Goal: Task Accomplishment & Management: Manage account settings

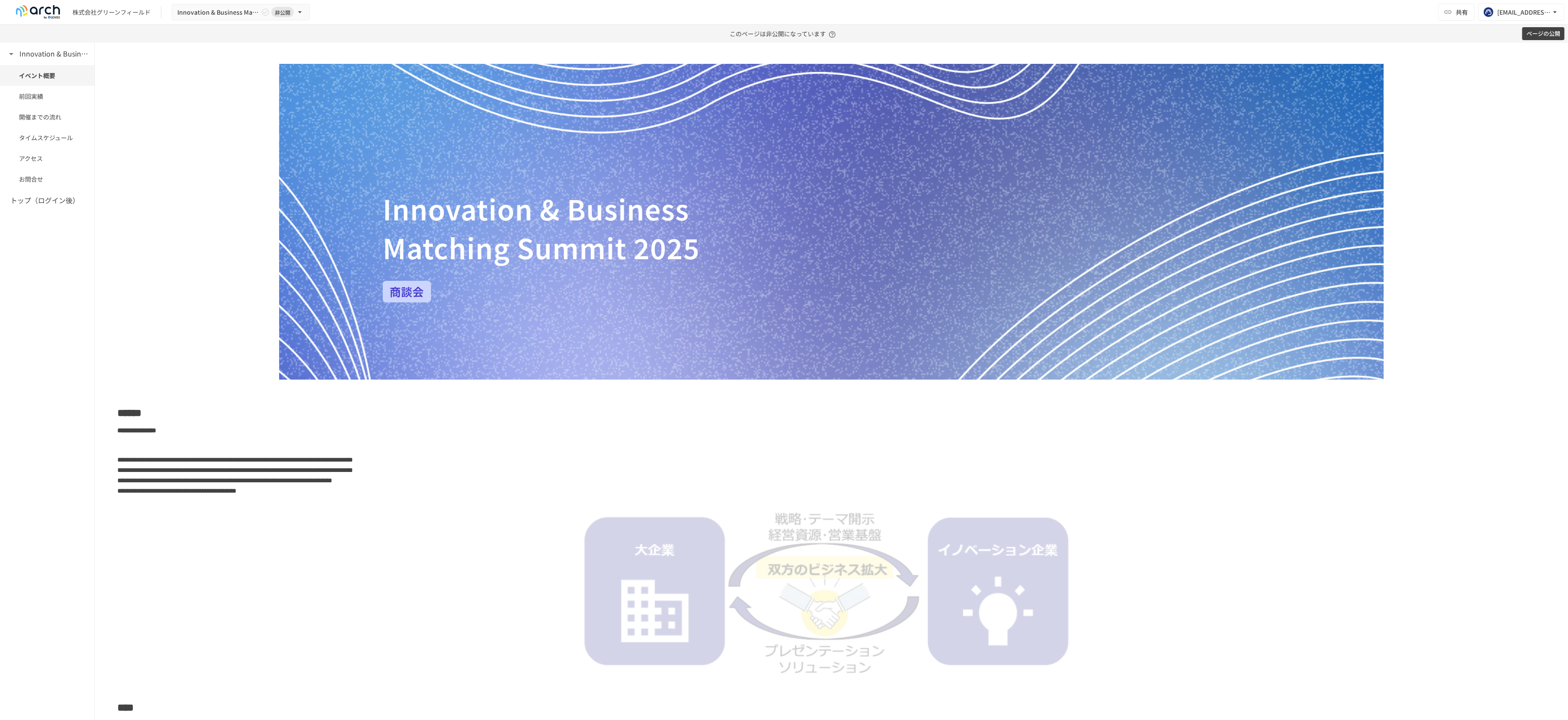
scroll to position [127, 0]
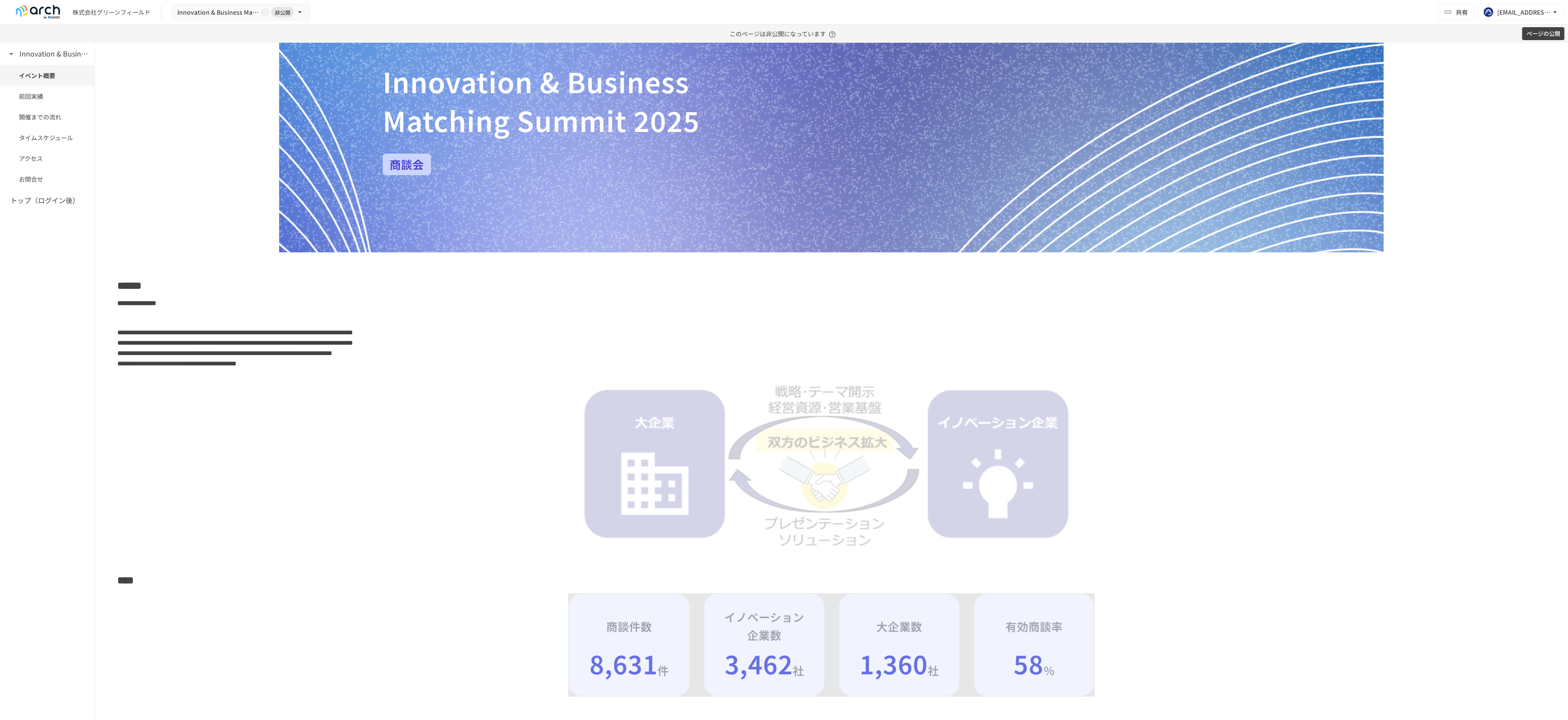
click at [202, 285] on h2 "******" at bounding box center [831, 285] width 1428 height 17
click at [102, 301] on icon "button" at bounding box center [105, 303] width 7 height 7
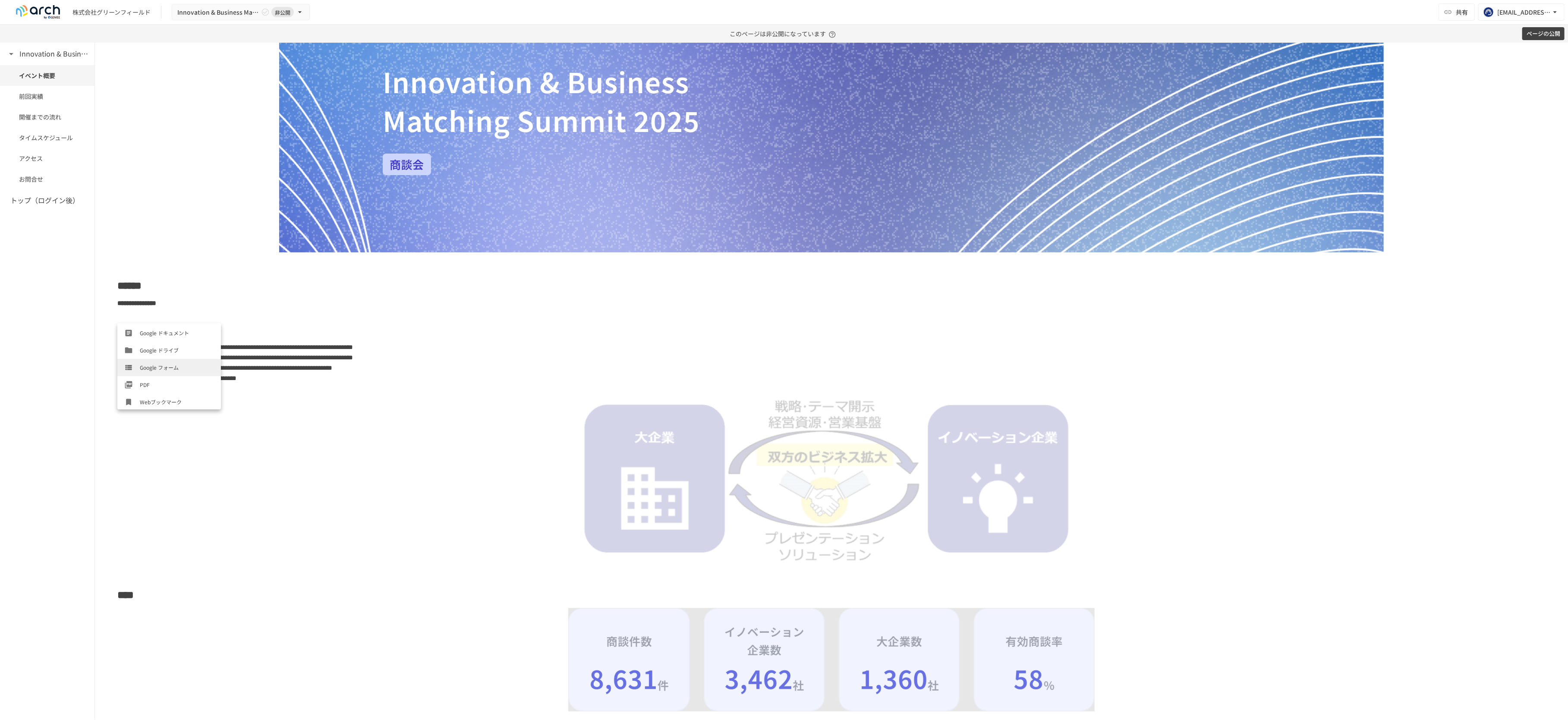
scroll to position [82, 0]
click at [335, 328] on p at bounding box center [831, 332] width 1428 height 11
click at [699, 450] on img at bounding box center [831, 475] width 527 height 174
click at [173, 593] on h2 "****" at bounding box center [831, 595] width 1428 height 17
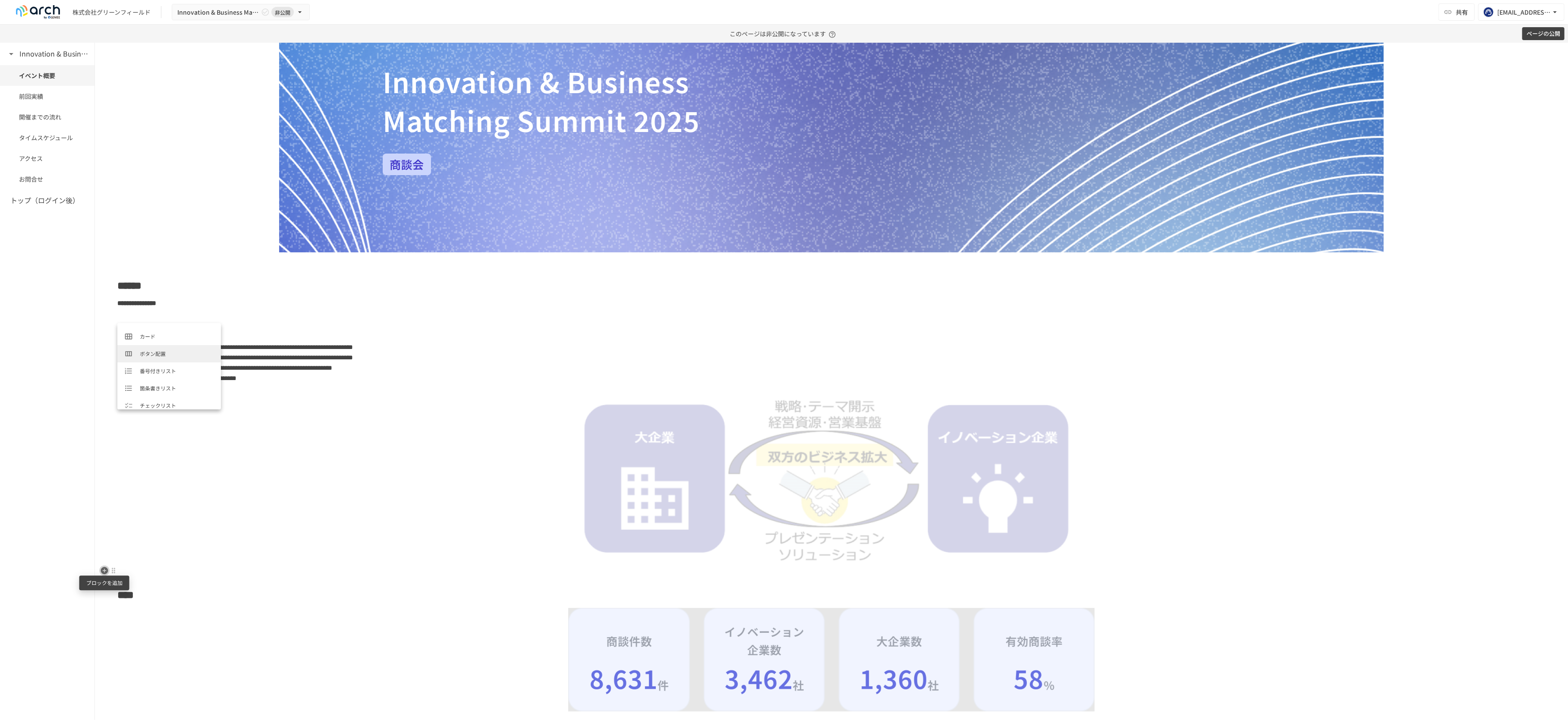
click at [101, 571] on icon "button" at bounding box center [105, 570] width 7 height 7
click at [102, 567] on icon "button" at bounding box center [104, 571] width 9 height 9
click at [103, 571] on icon "button" at bounding box center [105, 570] width 7 height 7
click at [256, 557] on div at bounding box center [831, 475] width 1428 height 174
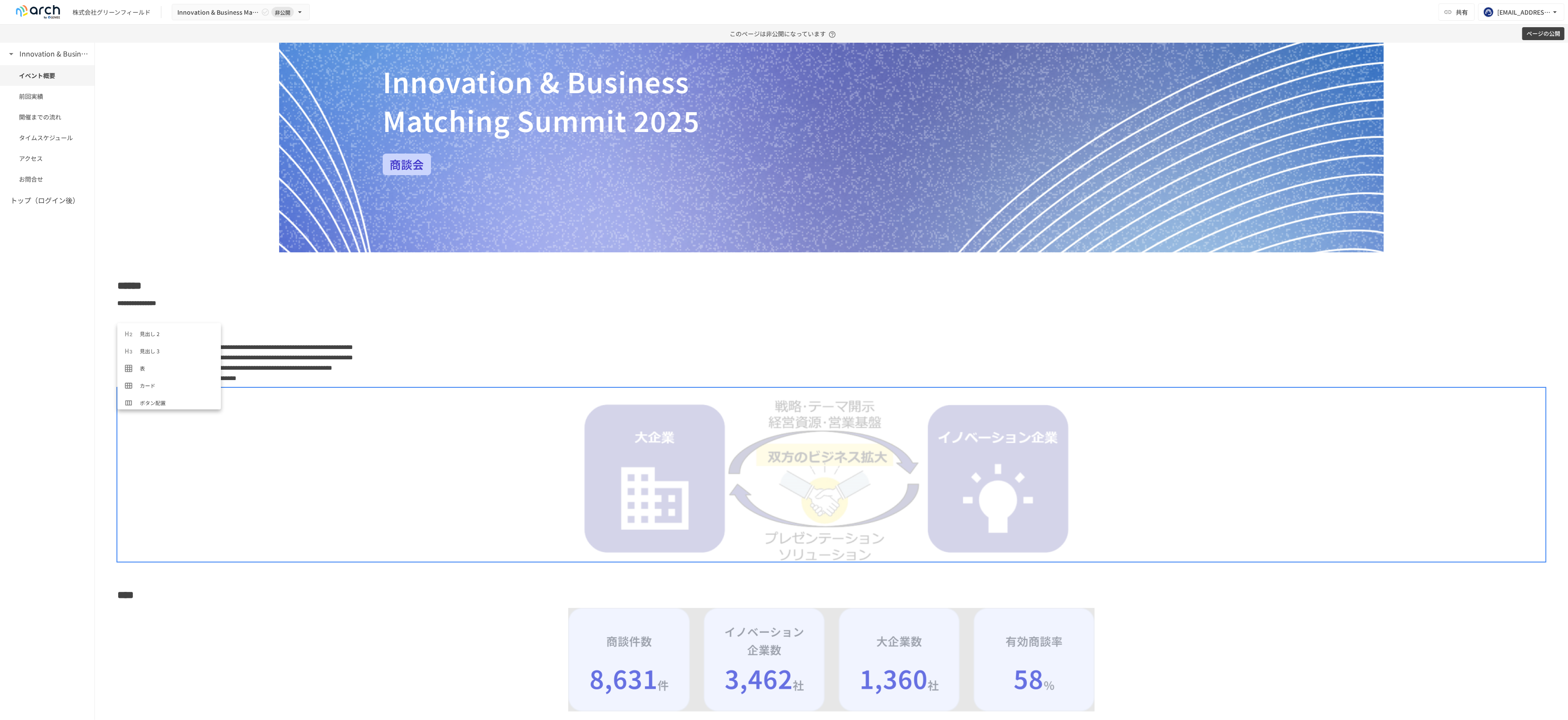
scroll to position [65, 0]
click at [161, 364] on li "ボタン配置" at bounding box center [169, 370] width 103 height 17
click at [290, 365] on span "**********" at bounding box center [225, 368] width 215 height 7
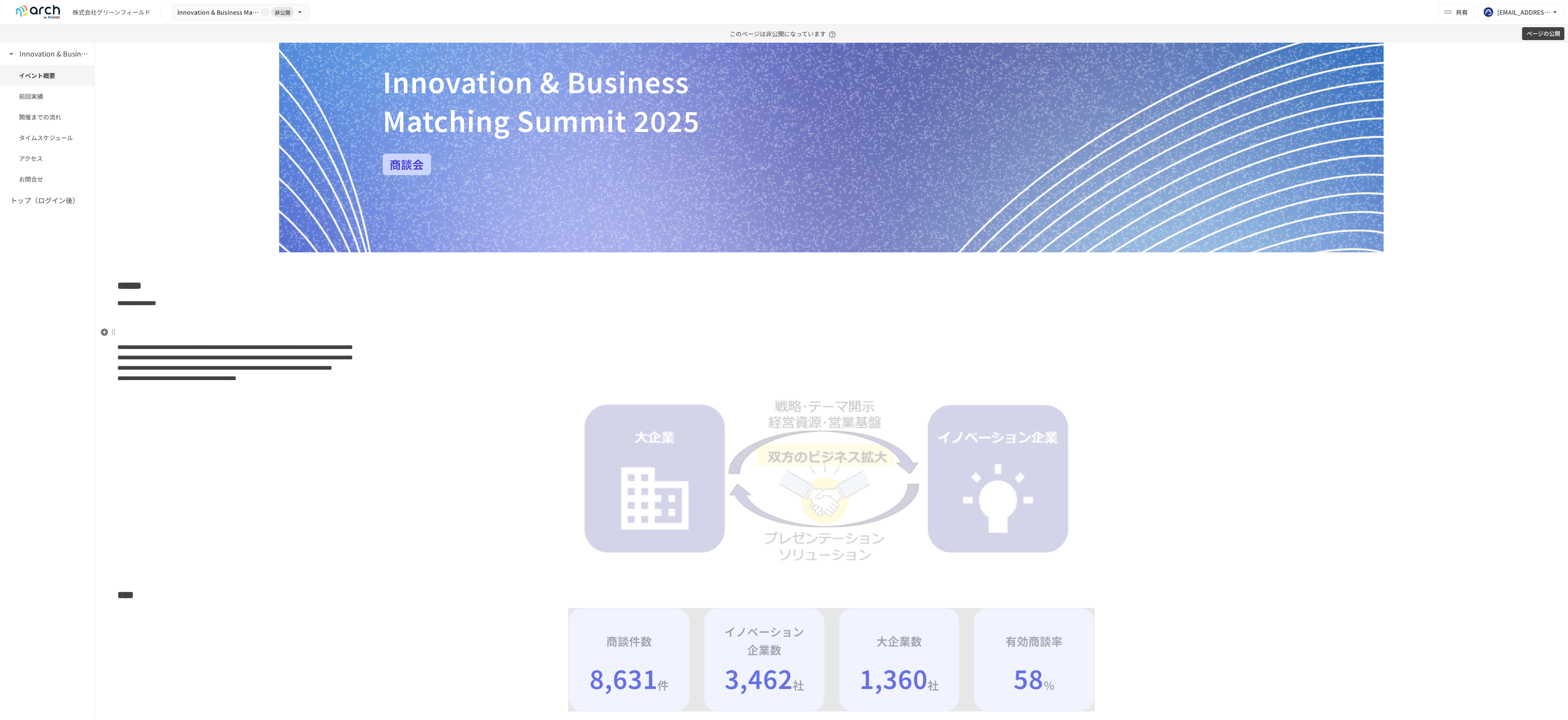
click at [143, 327] on p at bounding box center [831, 332] width 1428 height 11
click at [169, 354] on span "**********" at bounding box center [235, 357] width 236 height 7
click at [427, 379] on p "**********" at bounding box center [831, 362] width 1428 height 42
click at [103, 259] on icon "button" at bounding box center [105, 262] width 7 height 7
click at [152, 340] on span "表" at bounding box center [177, 344] width 74 height 8
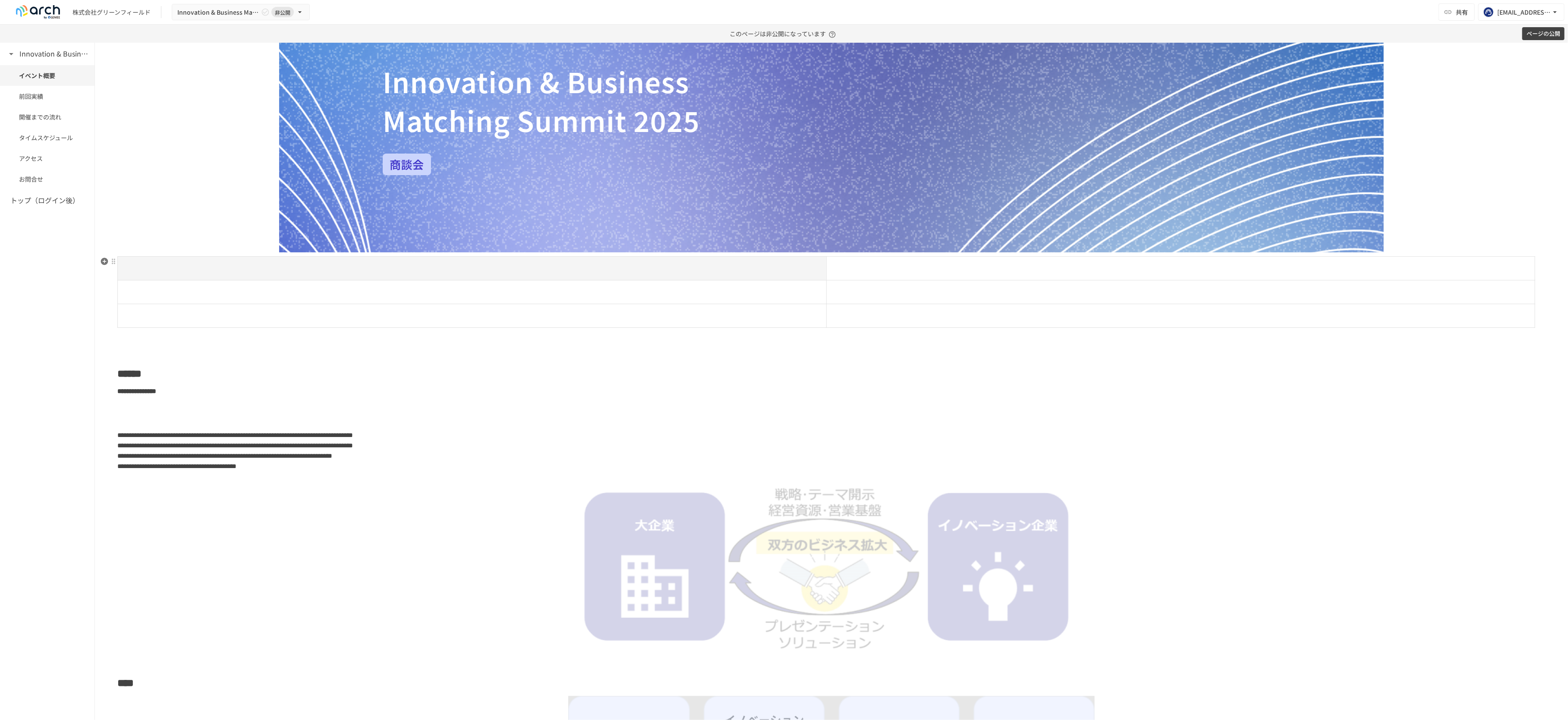
click at [302, 276] on th at bounding box center [472, 268] width 709 height 24
drag, startPoint x: 818, startPoint y: 292, endPoint x: 443, endPoint y: 296, distance: 375.0
click at [444, 296] on div at bounding box center [831, 298] width 1428 height 85
drag, startPoint x: 1519, startPoint y: 298, endPoint x: 473, endPoint y: 307, distance: 1046.0
click at [473, 307] on div at bounding box center [831, 298] width 1428 height 85
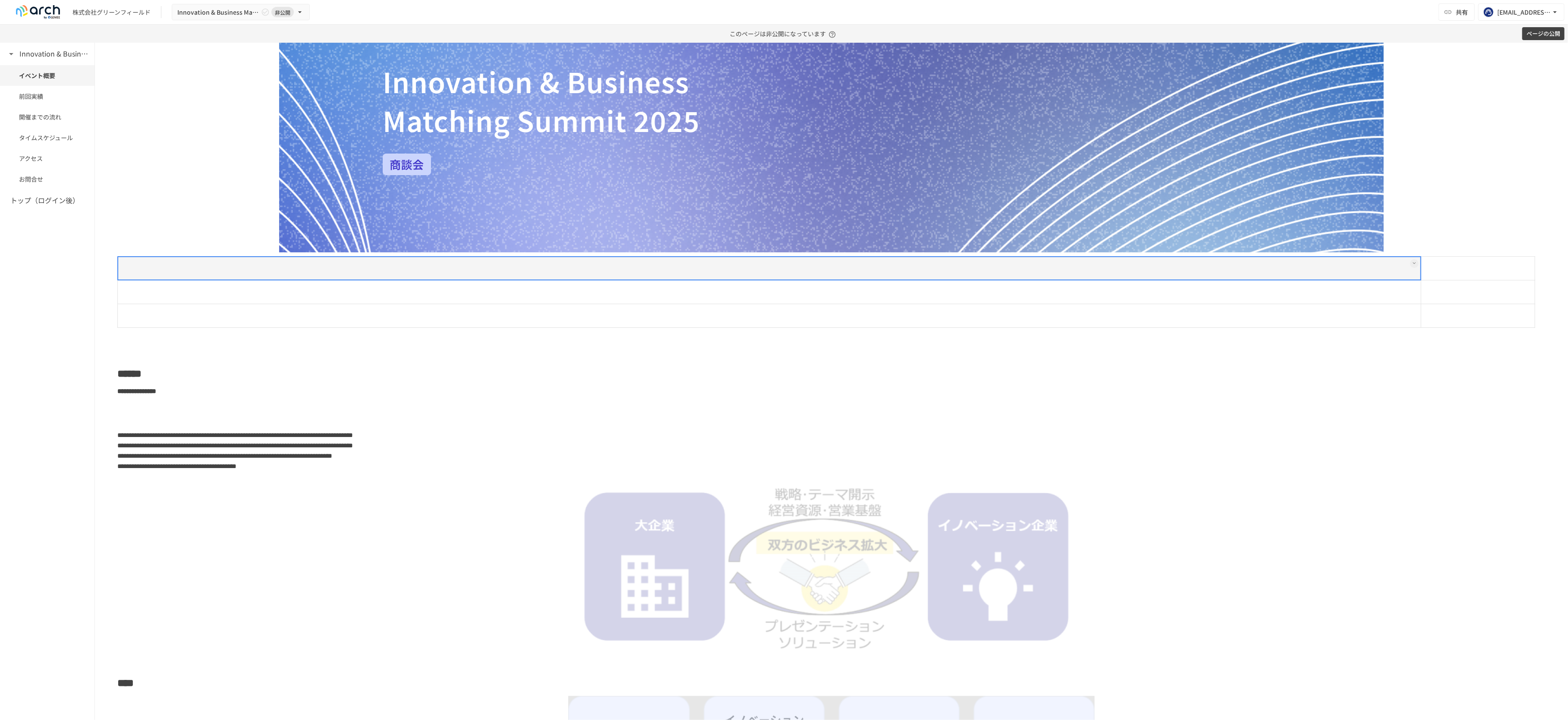
click at [503, 211] on img at bounding box center [831, 94] width 1105 height 316
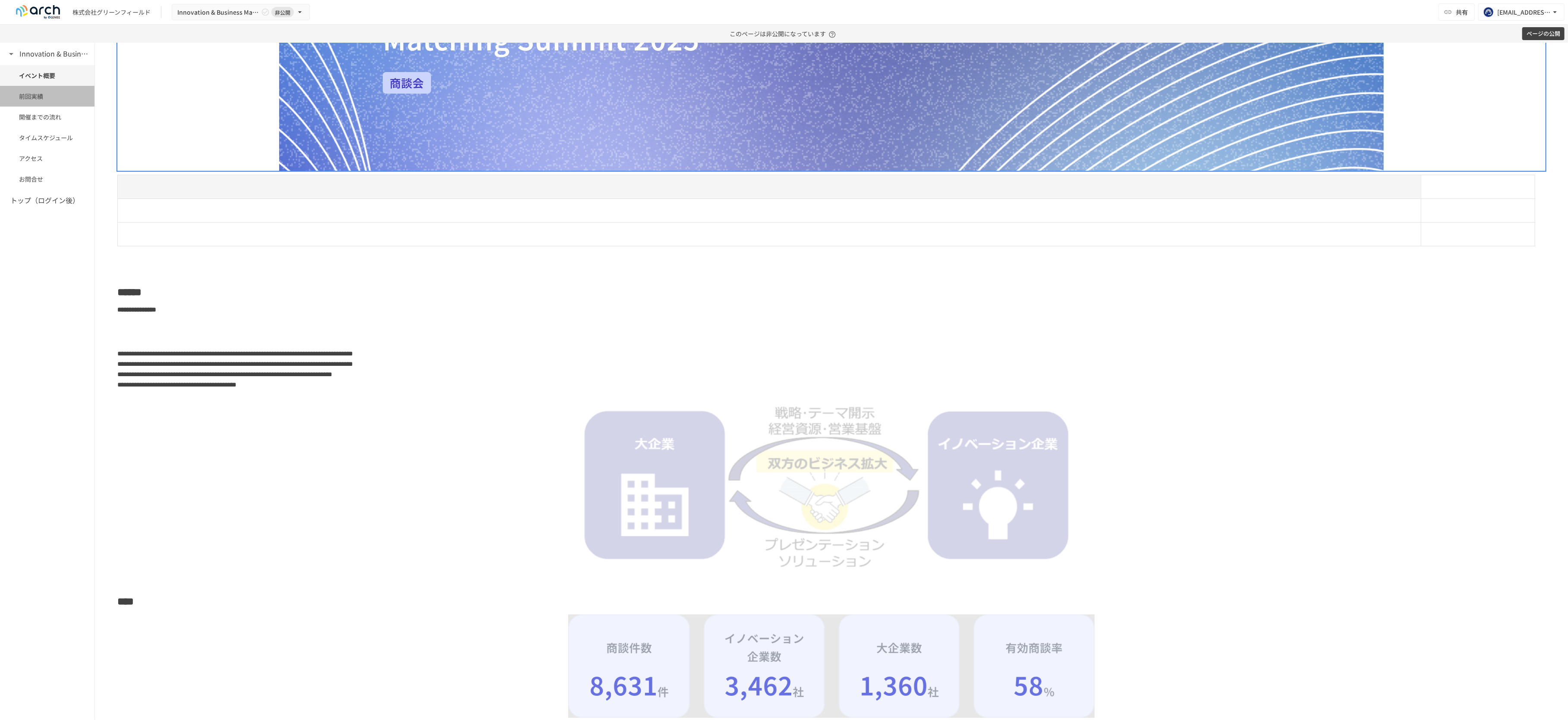
click at [41, 101] on div "前回実績" at bounding box center [47, 96] width 94 height 21
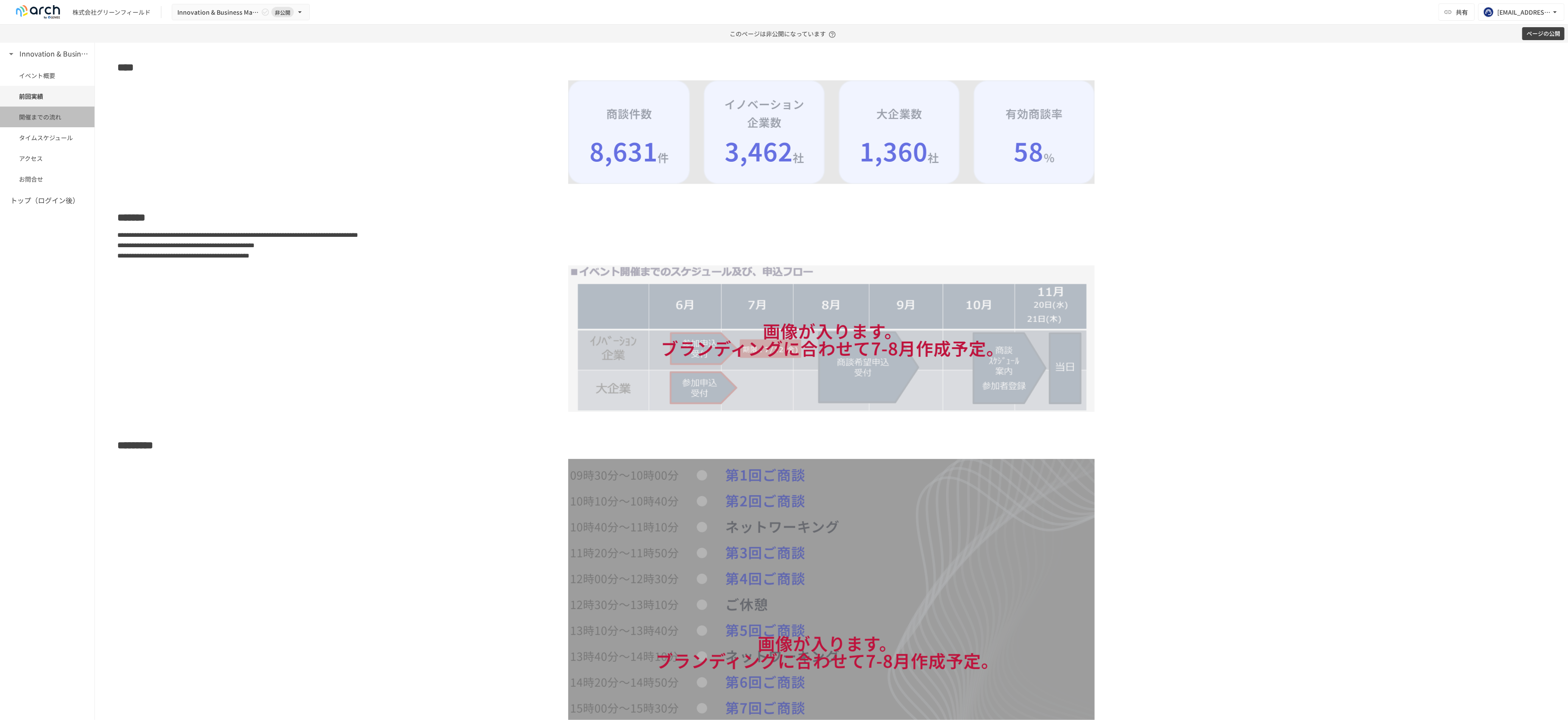
click at [36, 121] on span "開催までの流れ" at bounding box center [47, 117] width 57 height 10
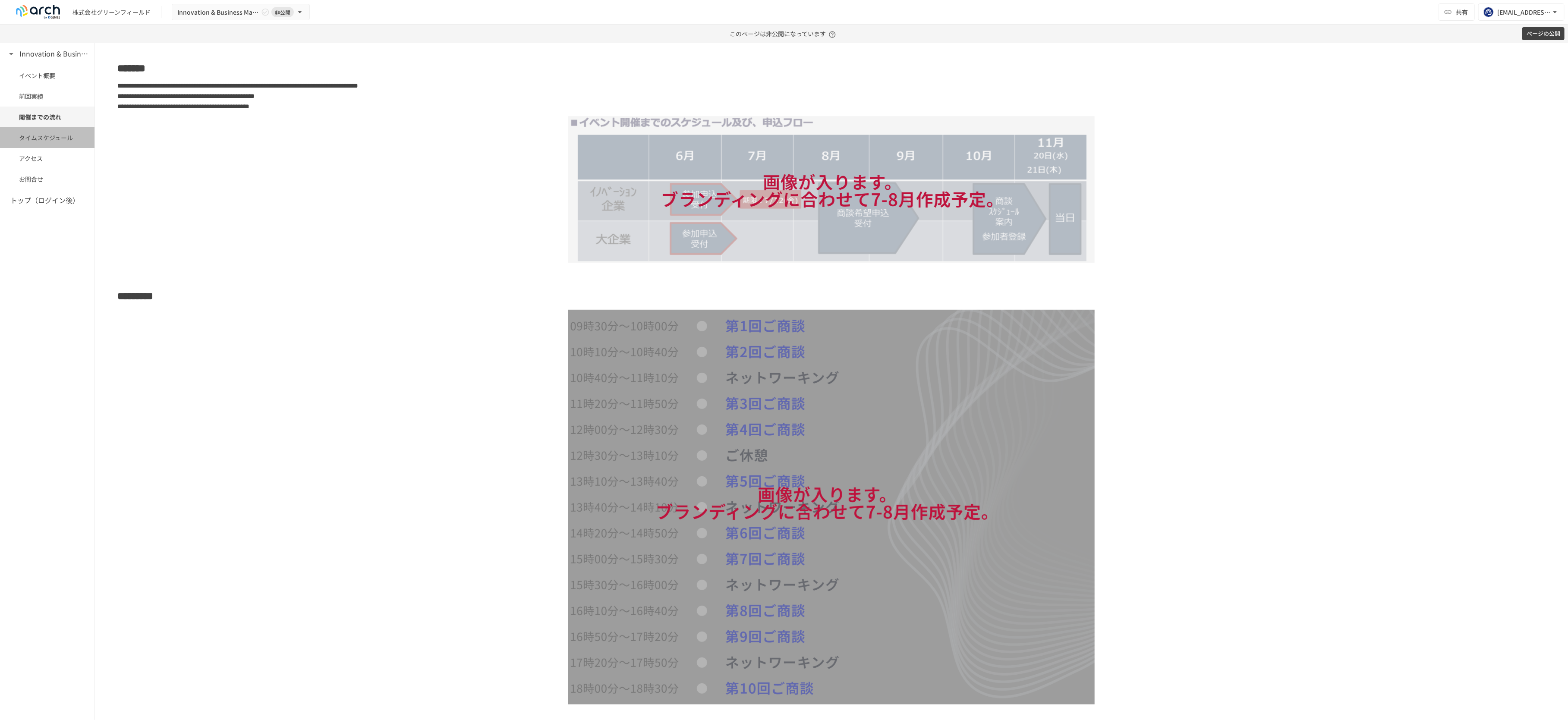
click at [38, 142] on span "タイムスケジュール" at bounding box center [47, 138] width 57 height 10
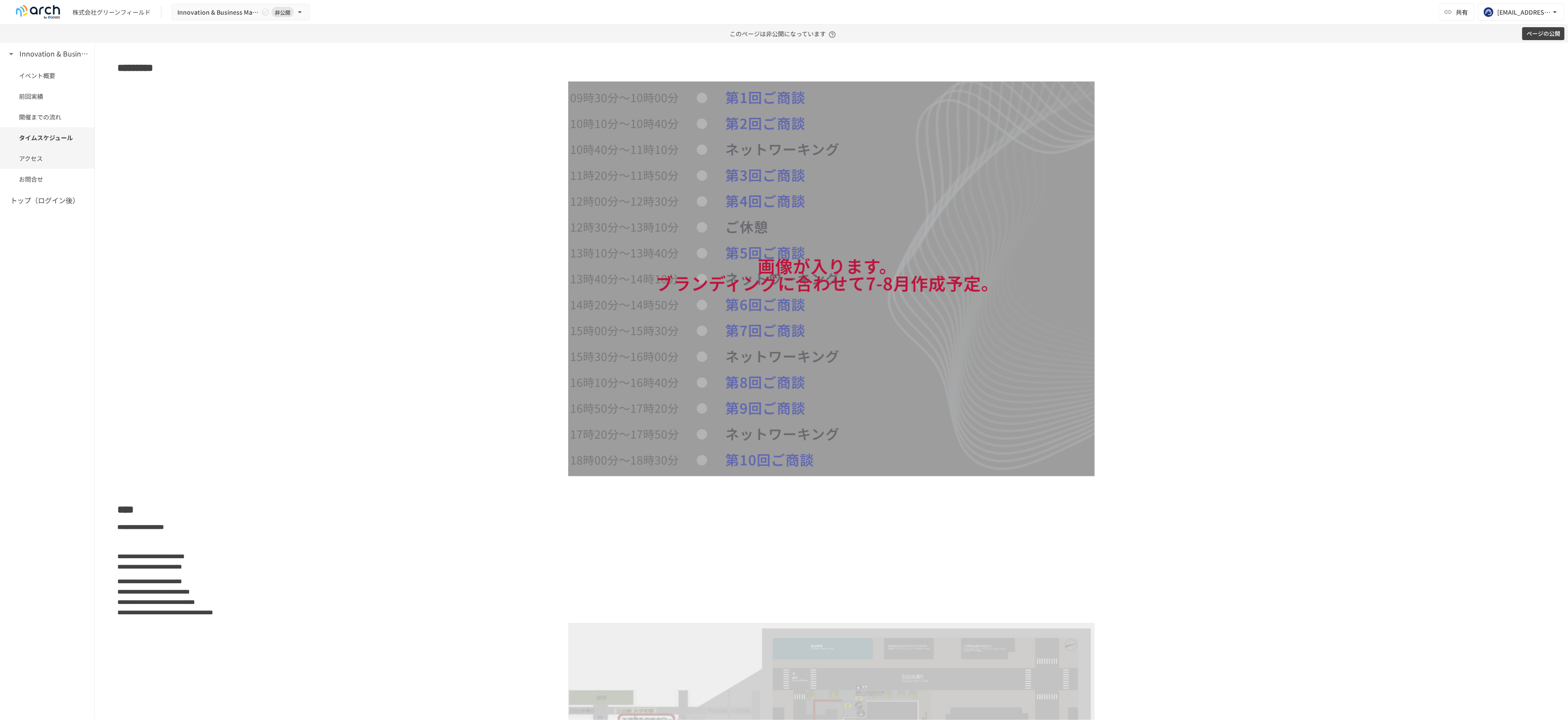
click at [40, 159] on span "アクセス" at bounding box center [47, 158] width 57 height 10
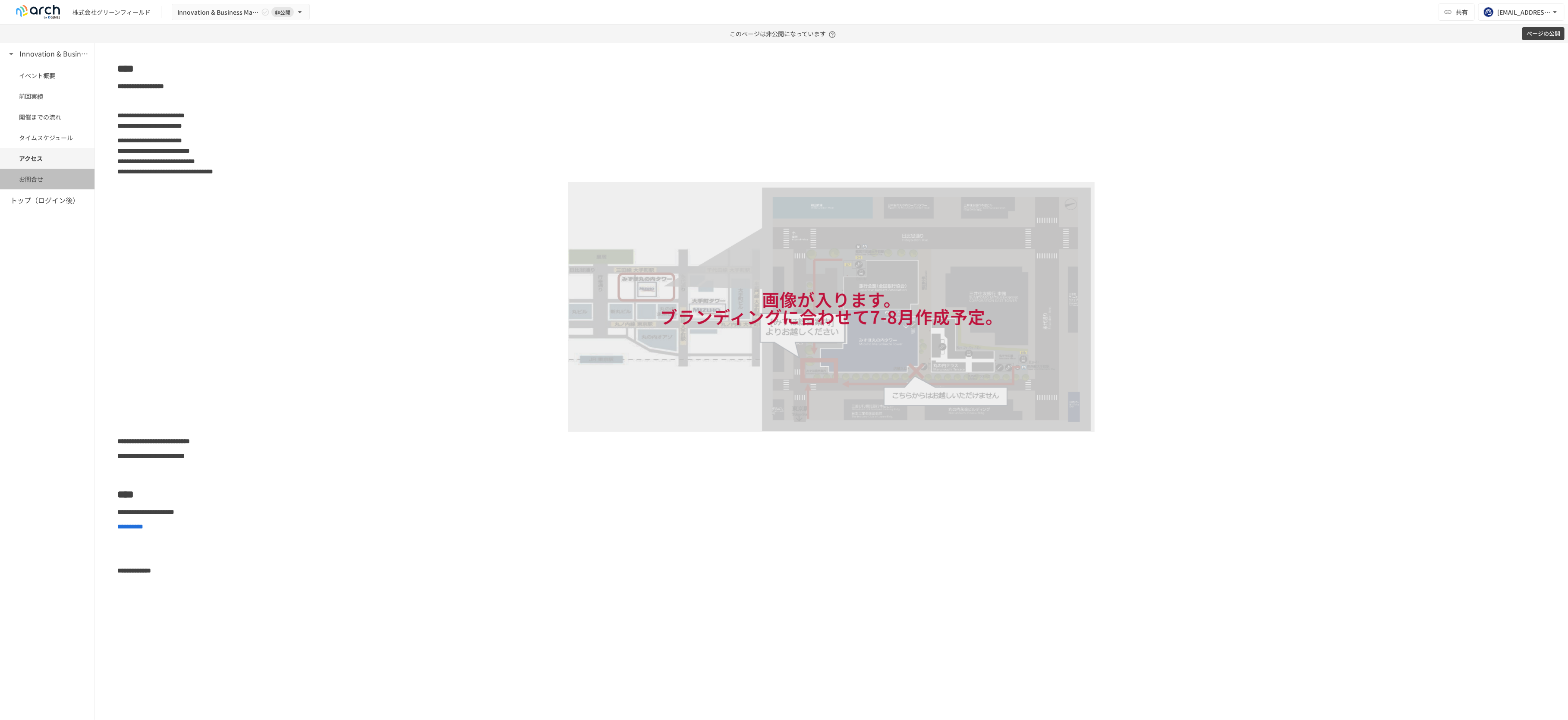
click at [38, 181] on span "お問合せ" at bounding box center [47, 179] width 57 height 10
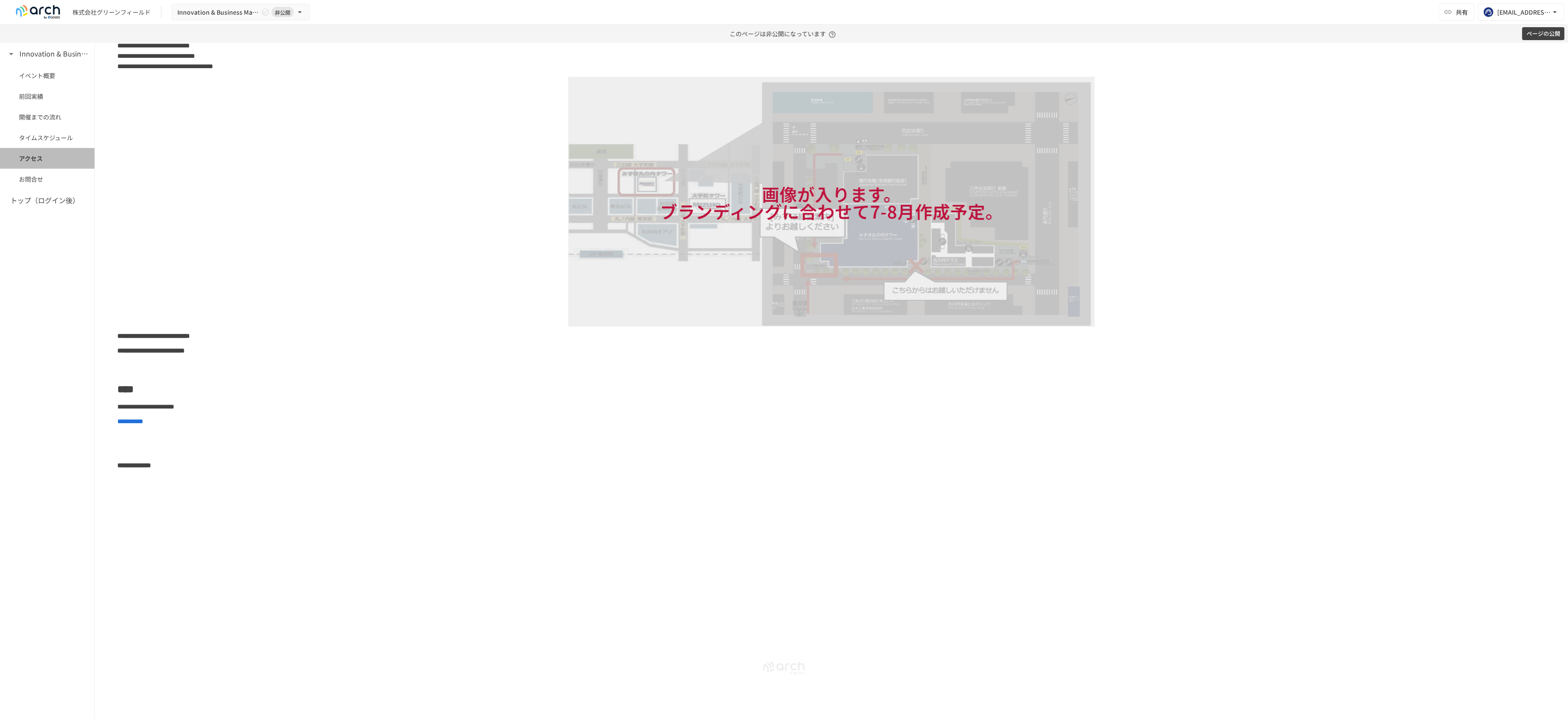
click at [48, 155] on span "アクセス" at bounding box center [47, 158] width 57 height 10
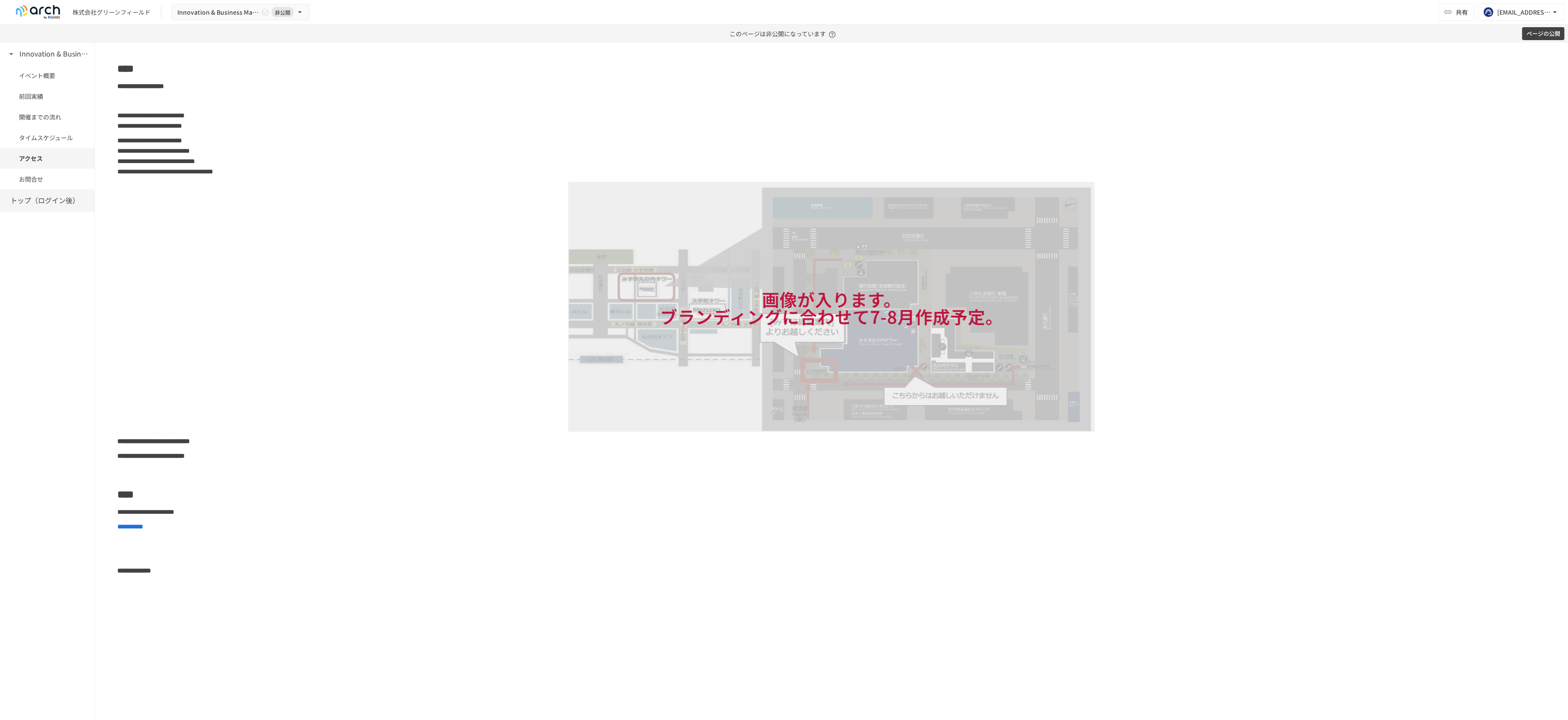
click at [57, 197] on h6 "トップ（ログイン後）" at bounding box center [44, 200] width 69 height 11
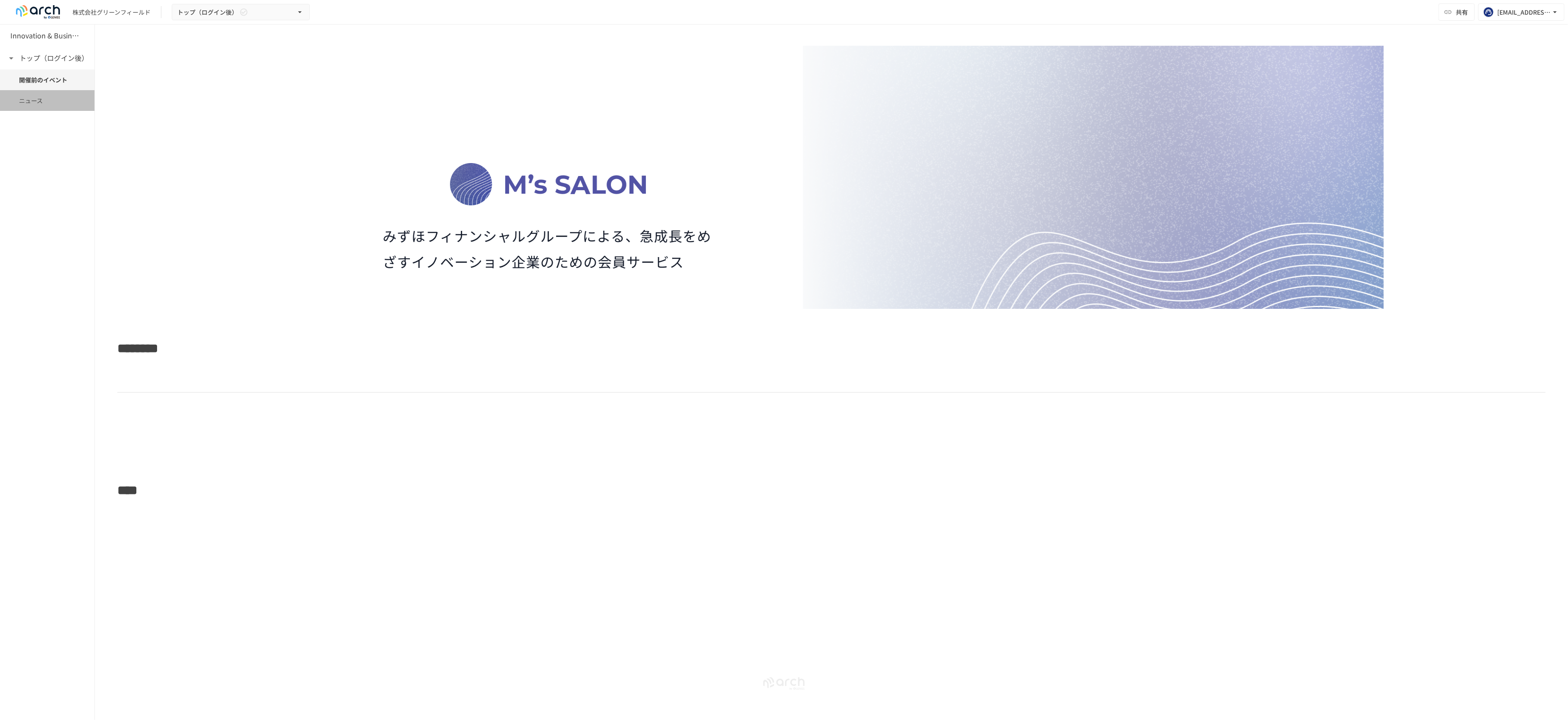
click at [63, 99] on span "ニュース" at bounding box center [47, 100] width 57 height 10
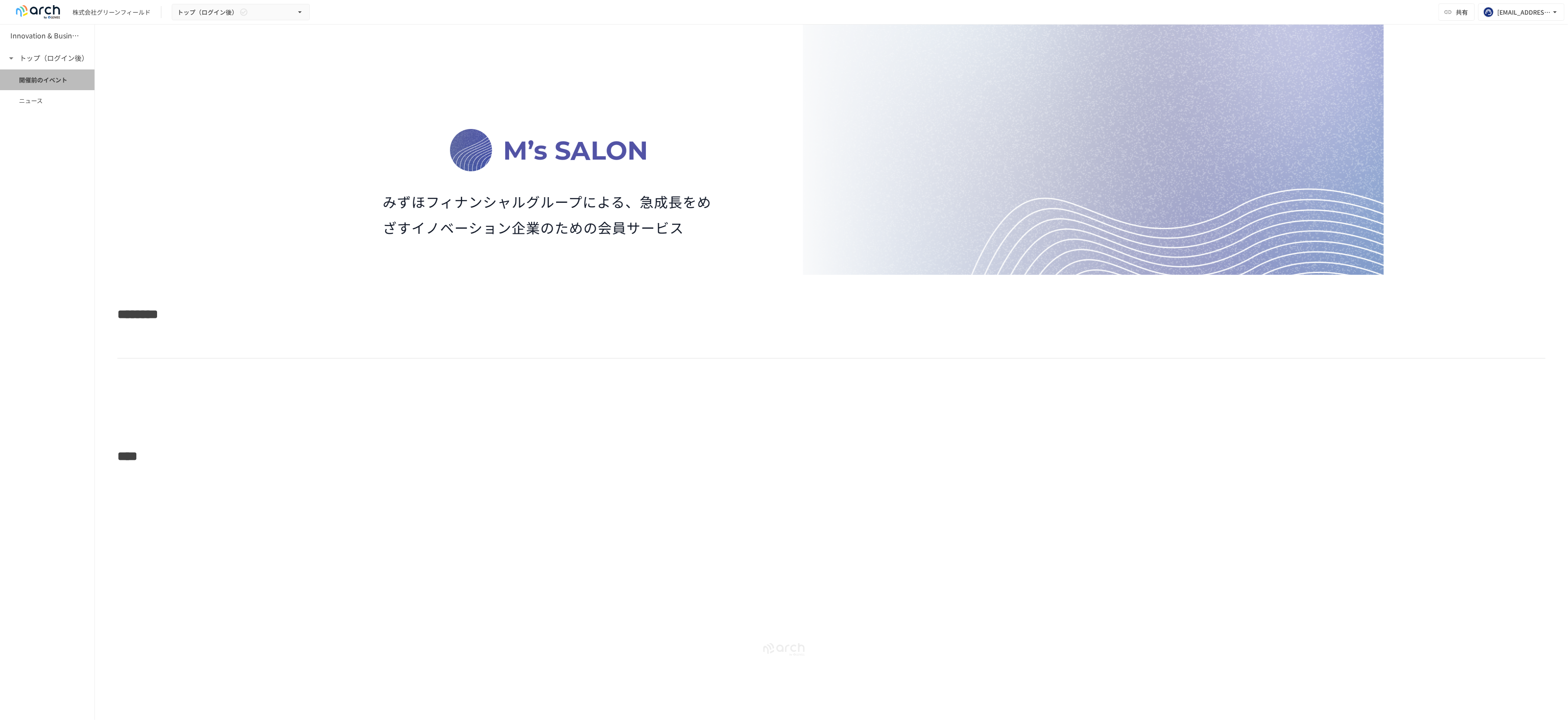
click at [61, 82] on span "開催前のイベント" at bounding box center [47, 80] width 57 height 10
click at [260, 570] on div "******** ****" at bounding box center [831, 306] width 1473 height 589
click at [137, 456] on span "****" at bounding box center [127, 456] width 20 height 13
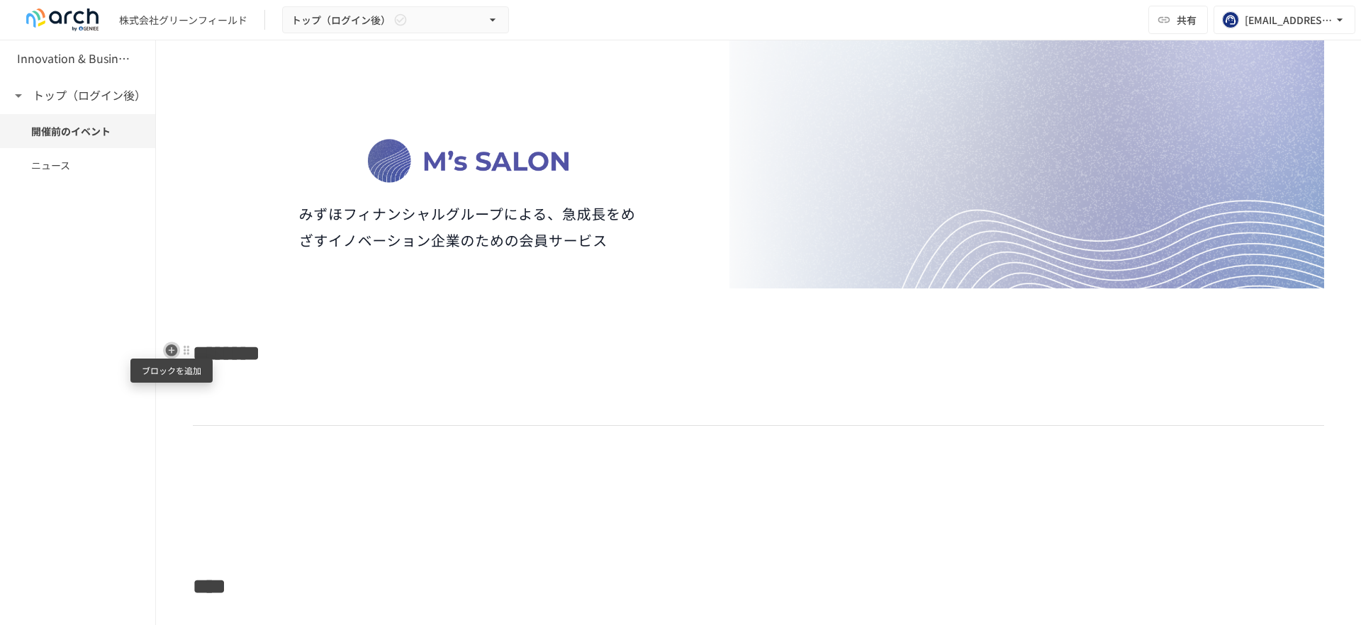
click at [175, 354] on icon "button" at bounding box center [172, 351] width 12 height 12
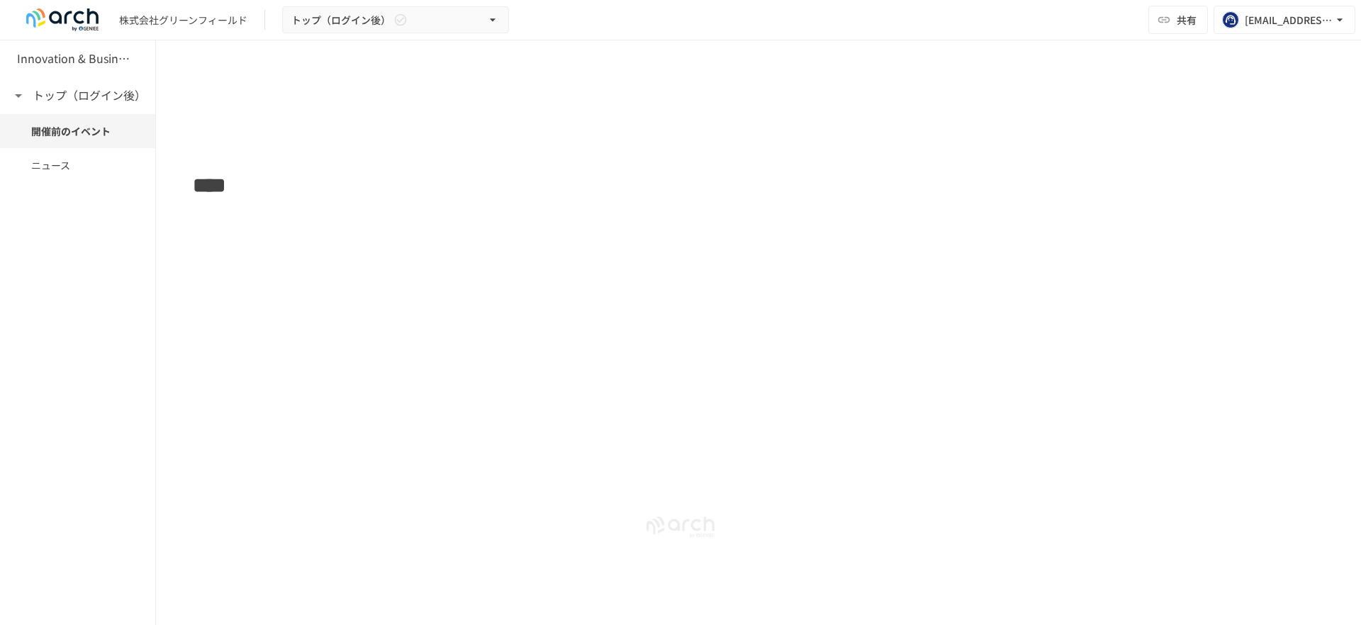
scroll to position [497, 0]
click at [349, 33] on button "トップ（ログイン後）" at bounding box center [395, 20] width 227 height 28
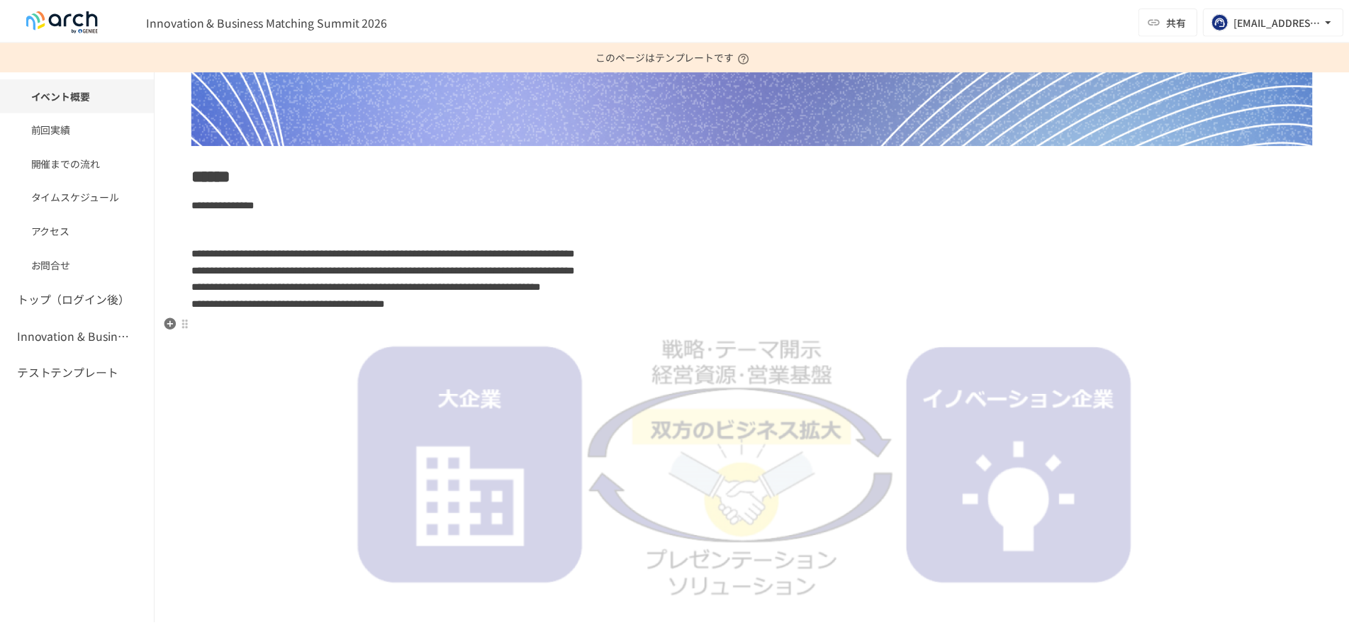
scroll to position [354, 0]
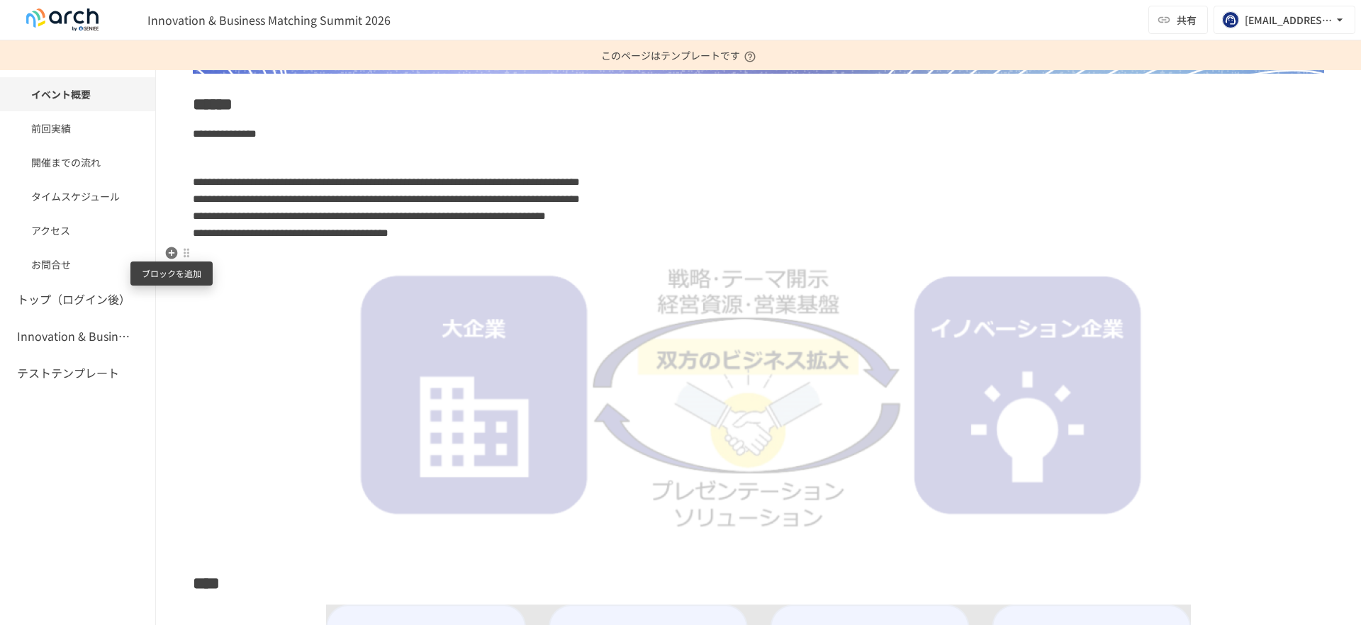
click at [167, 255] on icon "button" at bounding box center [172, 253] width 12 height 12
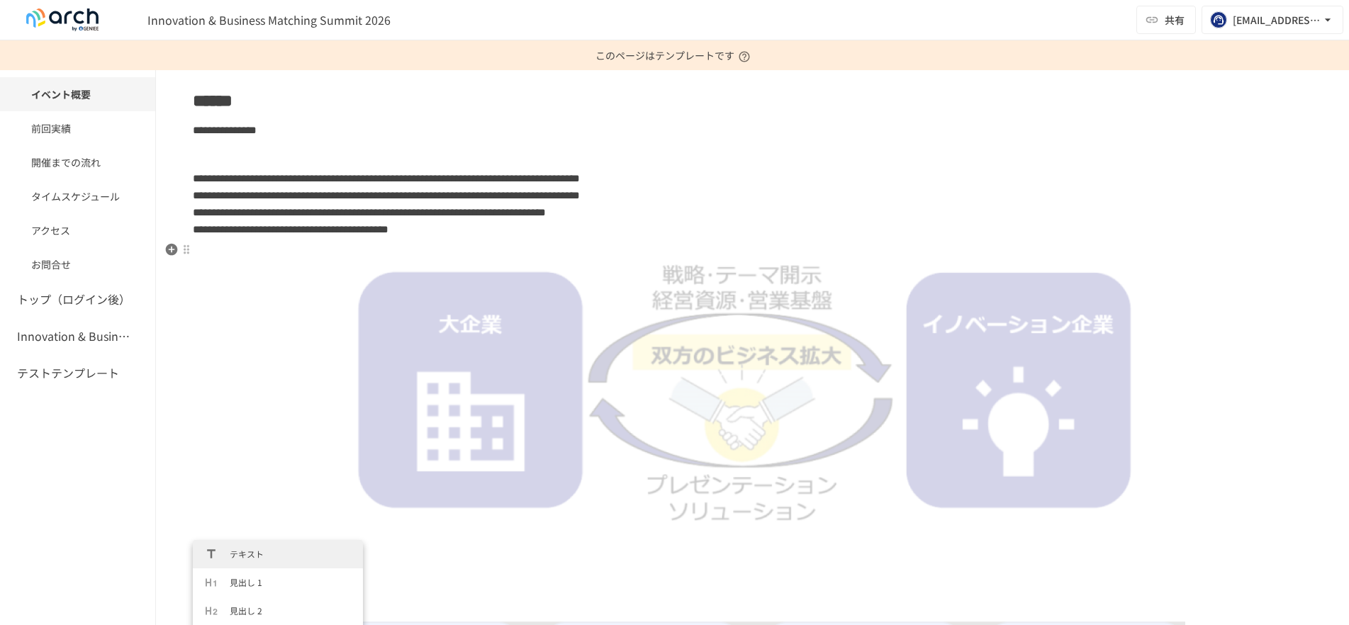
click at [371, 245] on img at bounding box center [751, 383] width 839 height 277
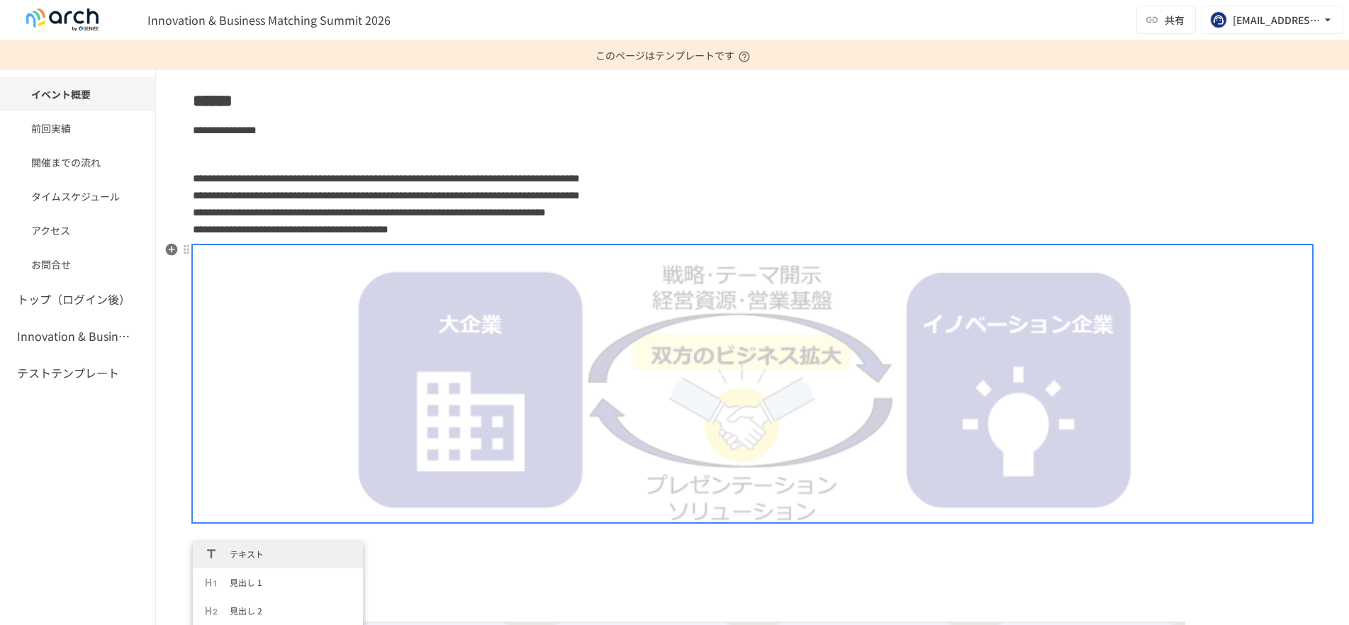
click at [411, 268] on img at bounding box center [751, 383] width 839 height 277
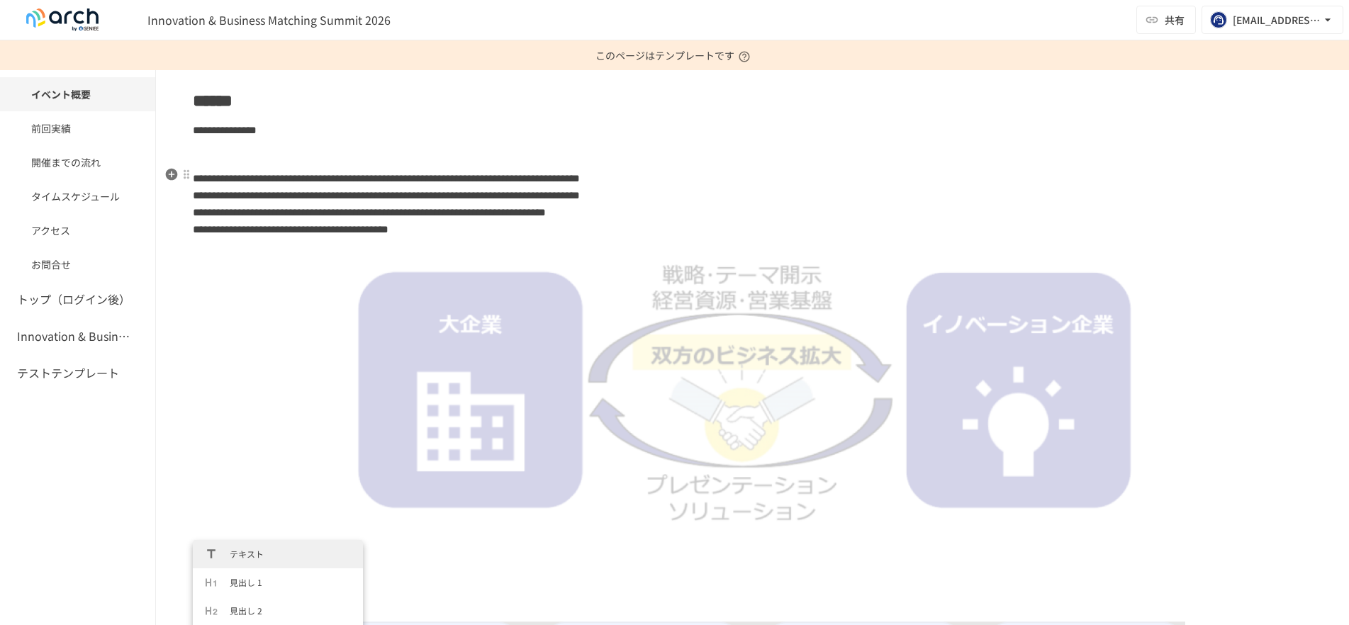
click at [388, 228] on span "**********" at bounding box center [291, 229] width 196 height 11
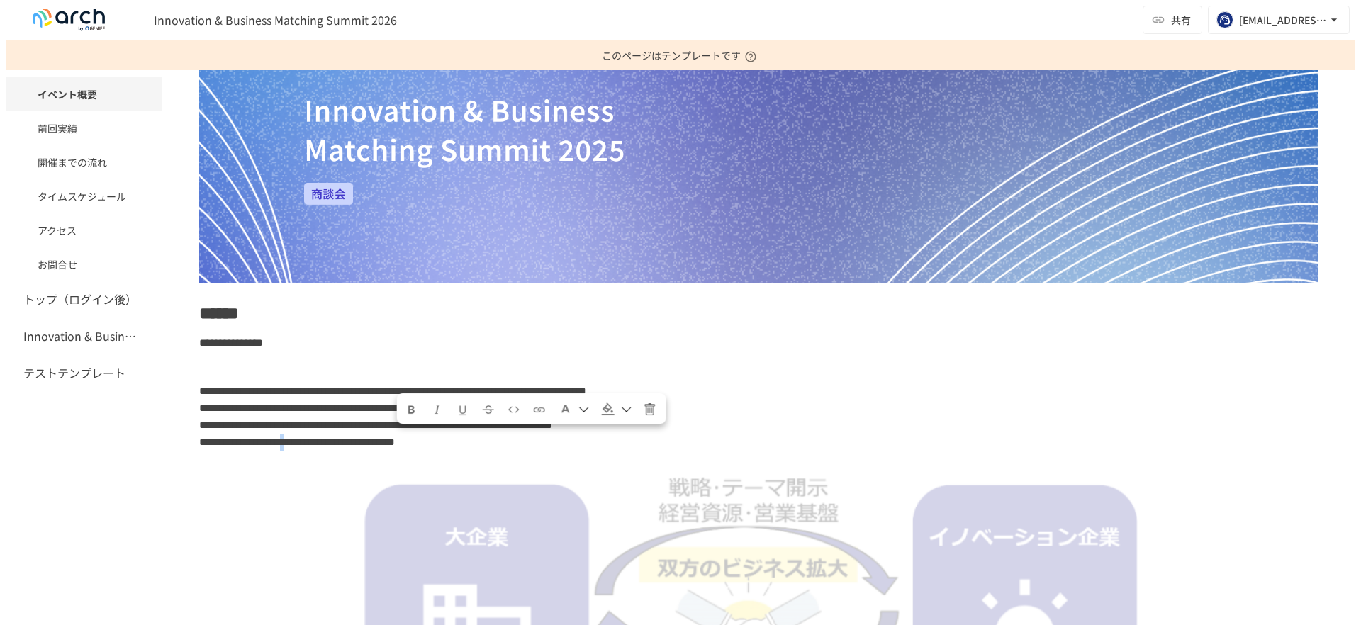
scroll to position [0, 0]
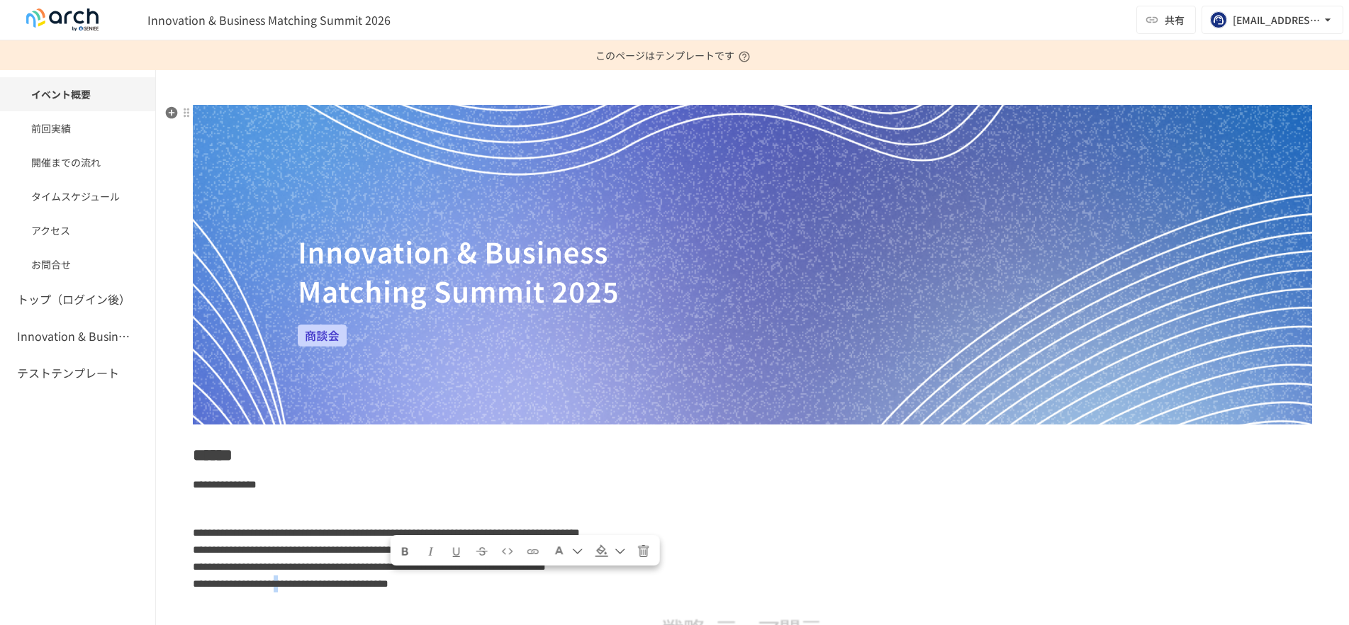
click at [520, 206] on img at bounding box center [752, 265] width 1119 height 320
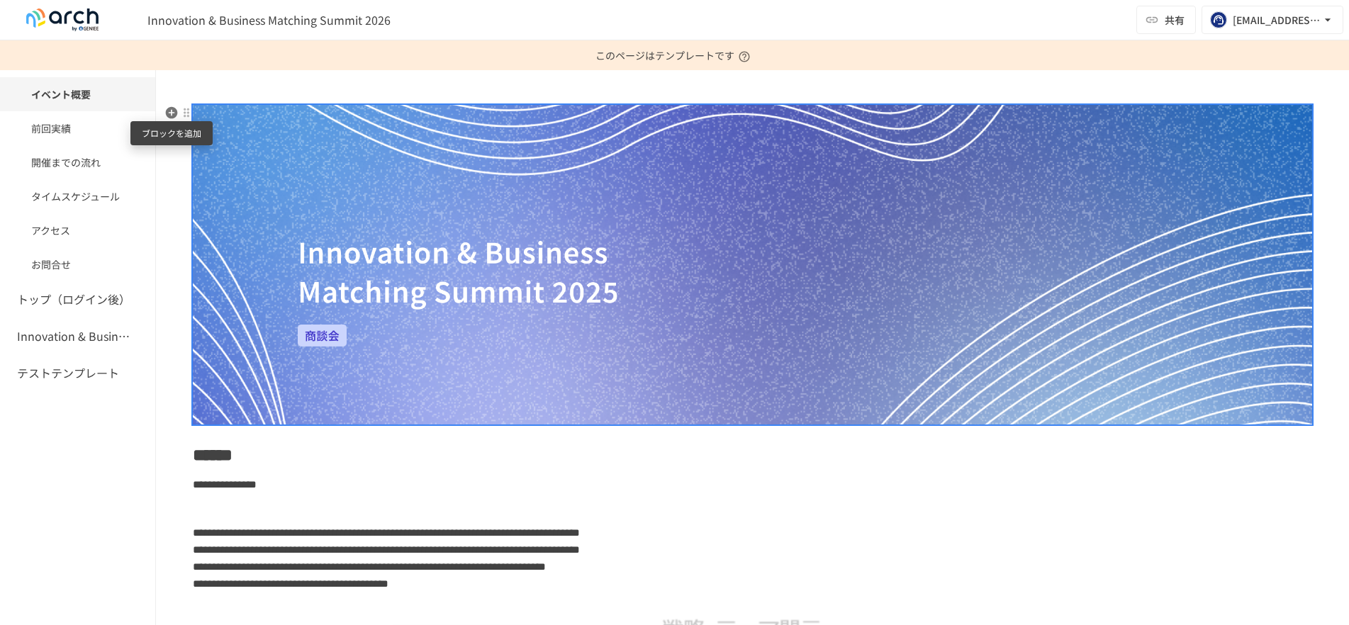
click at [172, 115] on icon "button" at bounding box center [172, 113] width 12 height 12
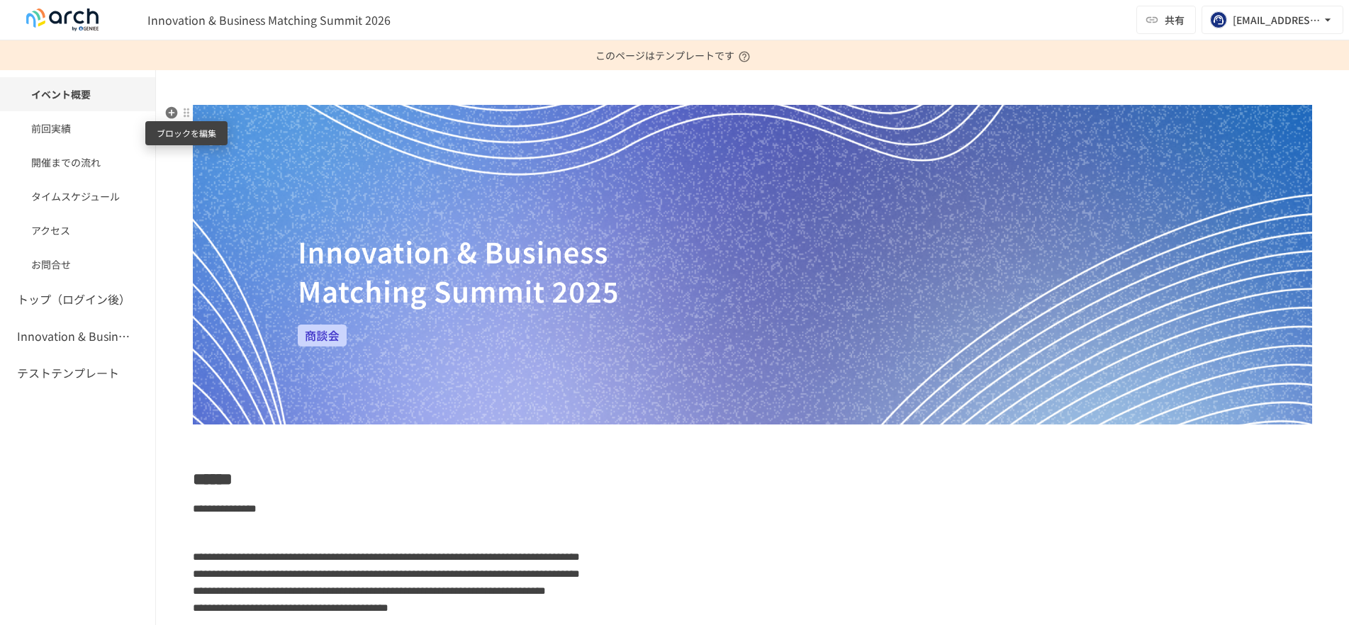
click at [186, 113] on div at bounding box center [186, 112] width 11 height 11
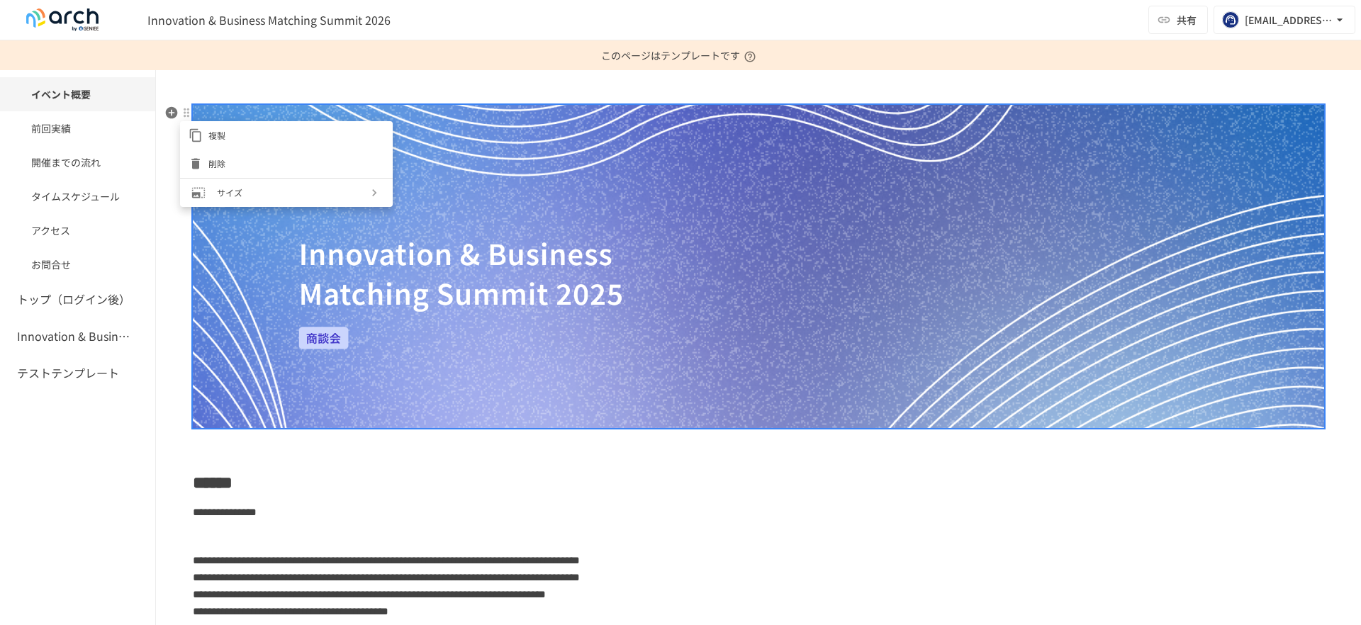
click at [221, 129] on span "複製" at bounding box center [296, 134] width 176 height 13
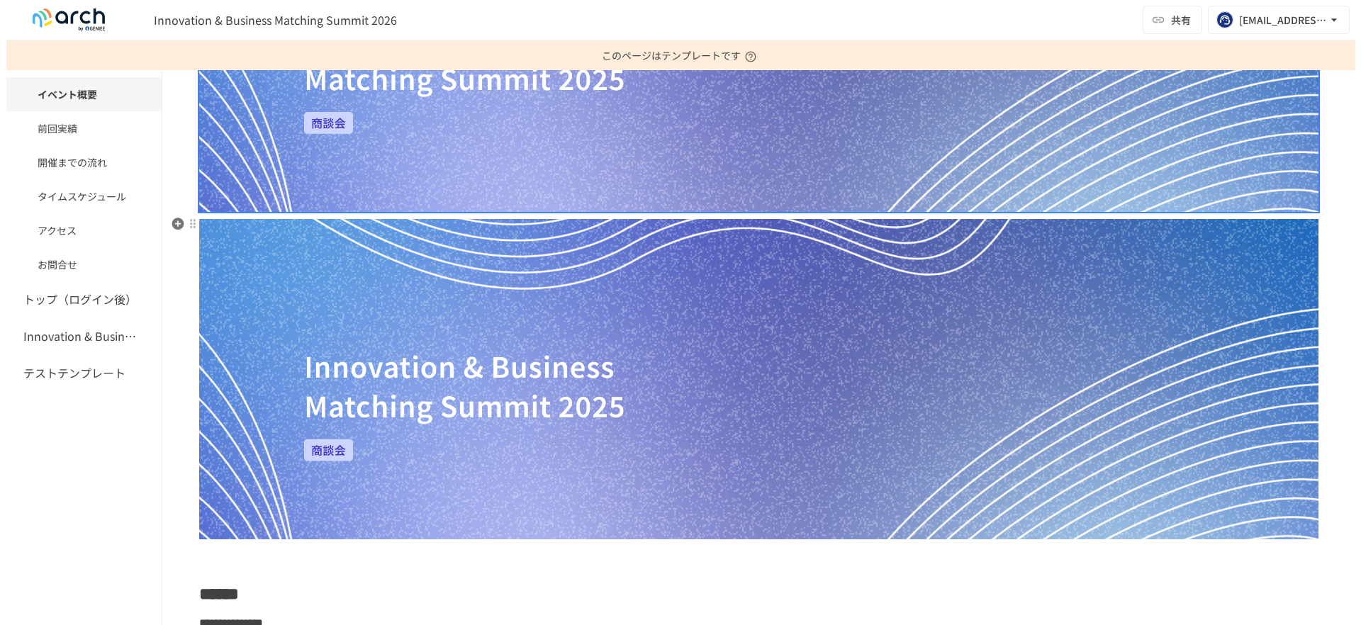
scroll to position [284, 0]
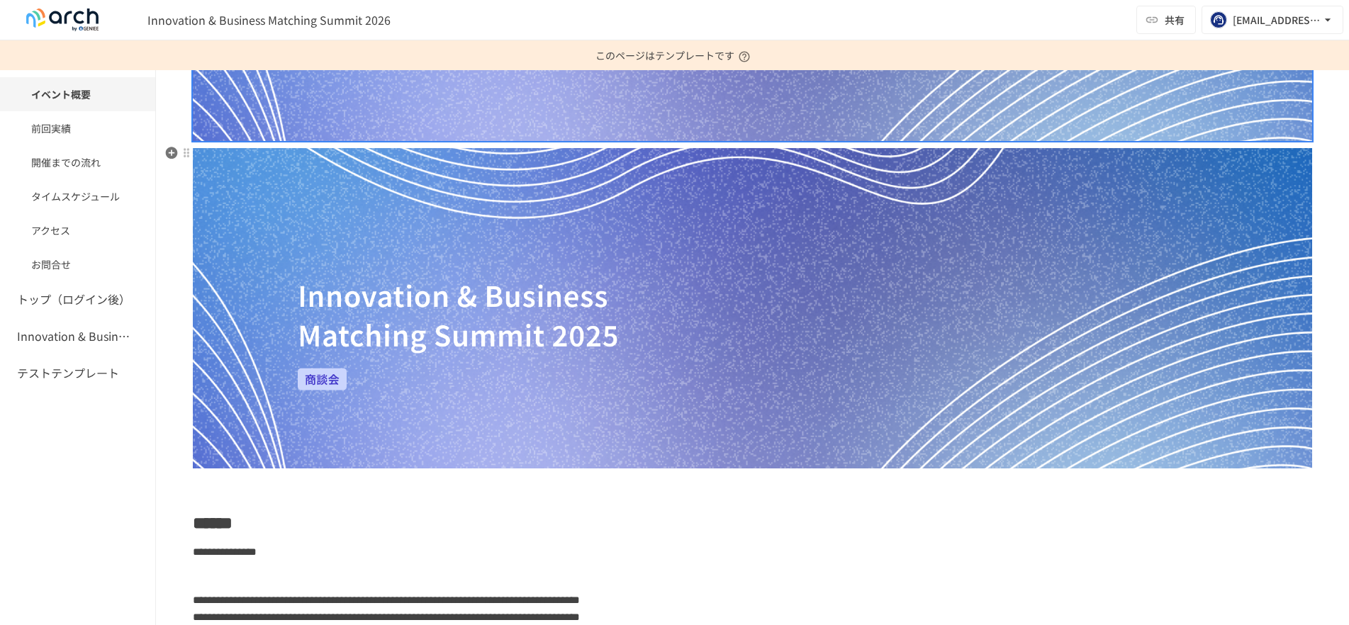
click at [414, 354] on img at bounding box center [752, 308] width 1119 height 320
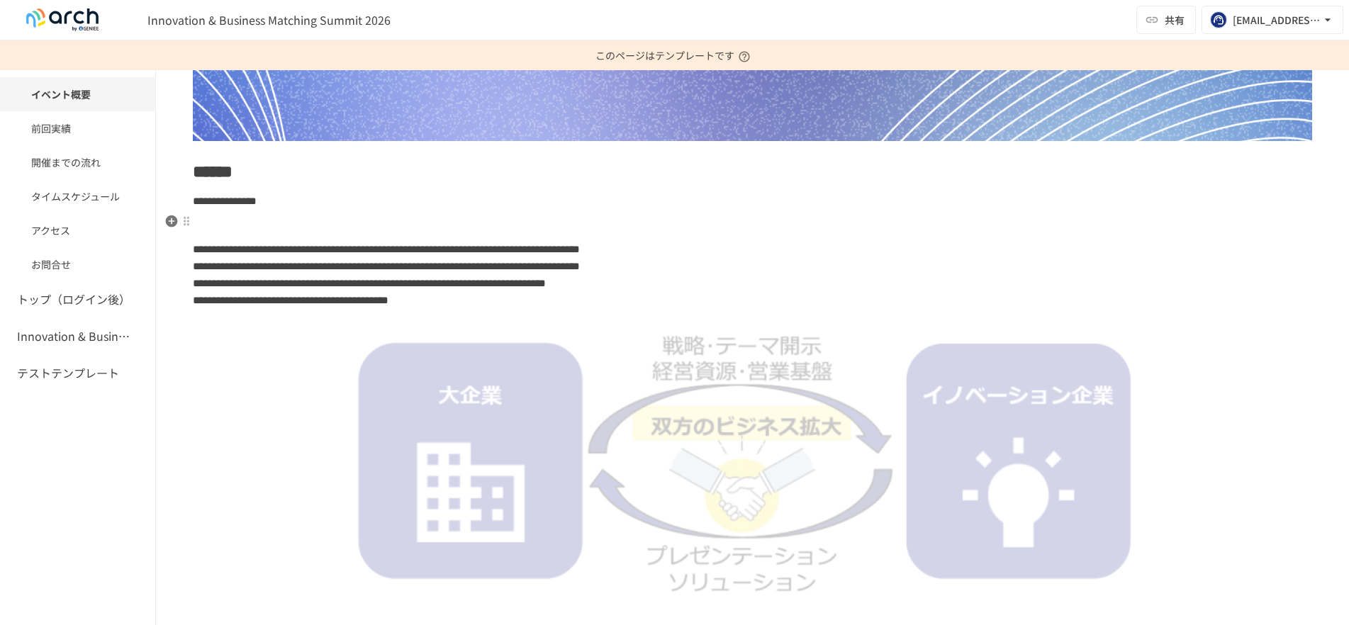
click at [396, 216] on p at bounding box center [752, 225] width 1119 height 18
click at [173, 223] on icon "button" at bounding box center [172, 221] width 12 height 12
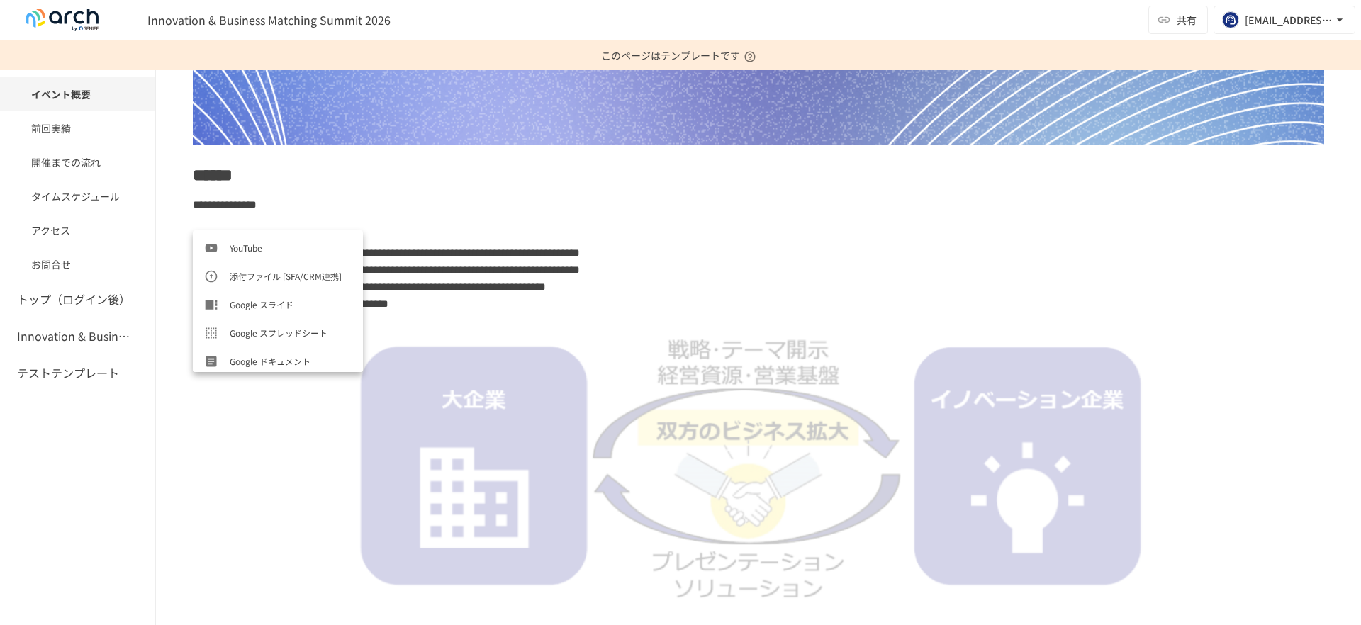
scroll to position [439, 0]
click at [292, 257] on span "添付ファイル [SFA/CRM連携]" at bounding box center [291, 258] width 122 height 13
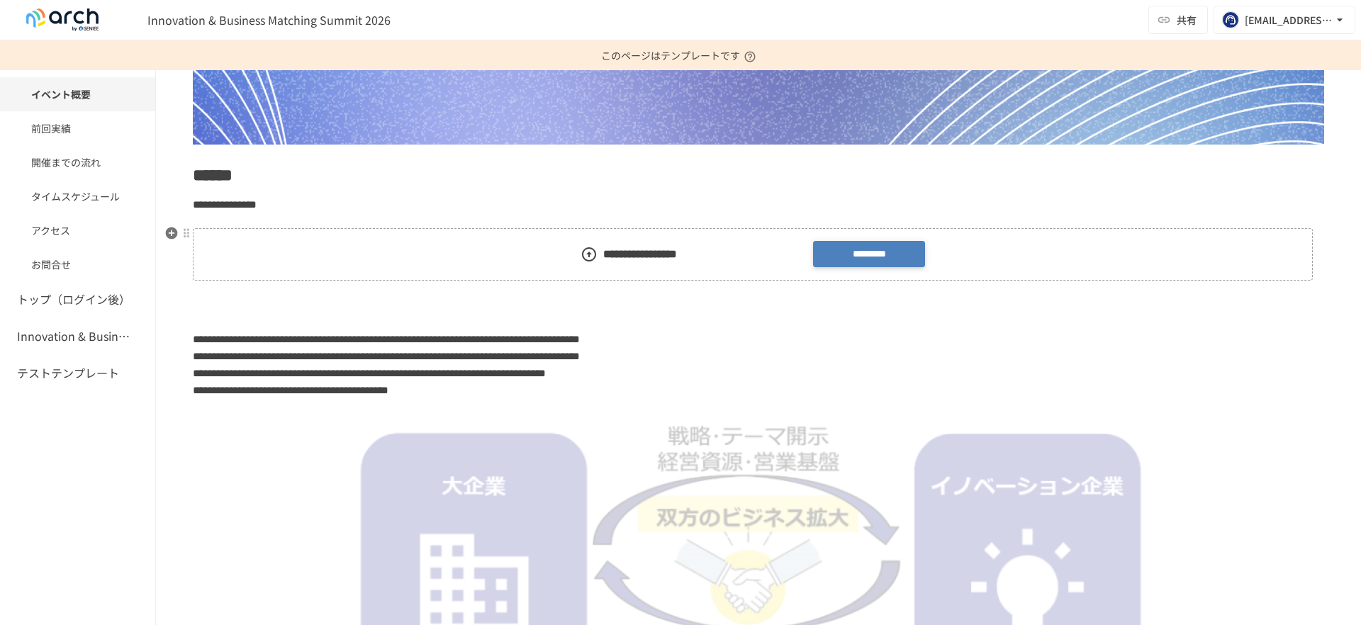
click at [878, 260] on label "*********" at bounding box center [869, 254] width 112 height 26
click at [0, 0] on input "*********" at bounding box center [0, 0] width 0 height 0
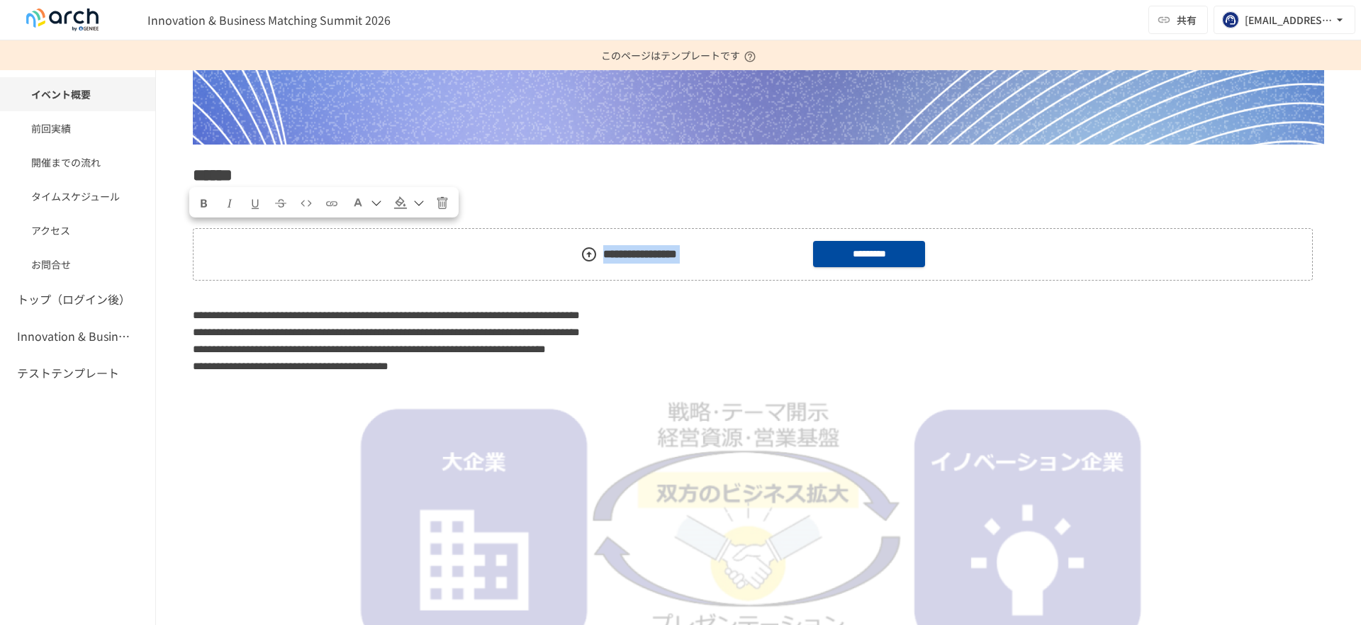
drag, startPoint x: 654, startPoint y: 218, endPoint x: 1347, endPoint y: 271, distance: 694.6
drag, startPoint x: 1332, startPoint y: 272, endPoint x: 636, endPoint y: 230, distance: 697.4
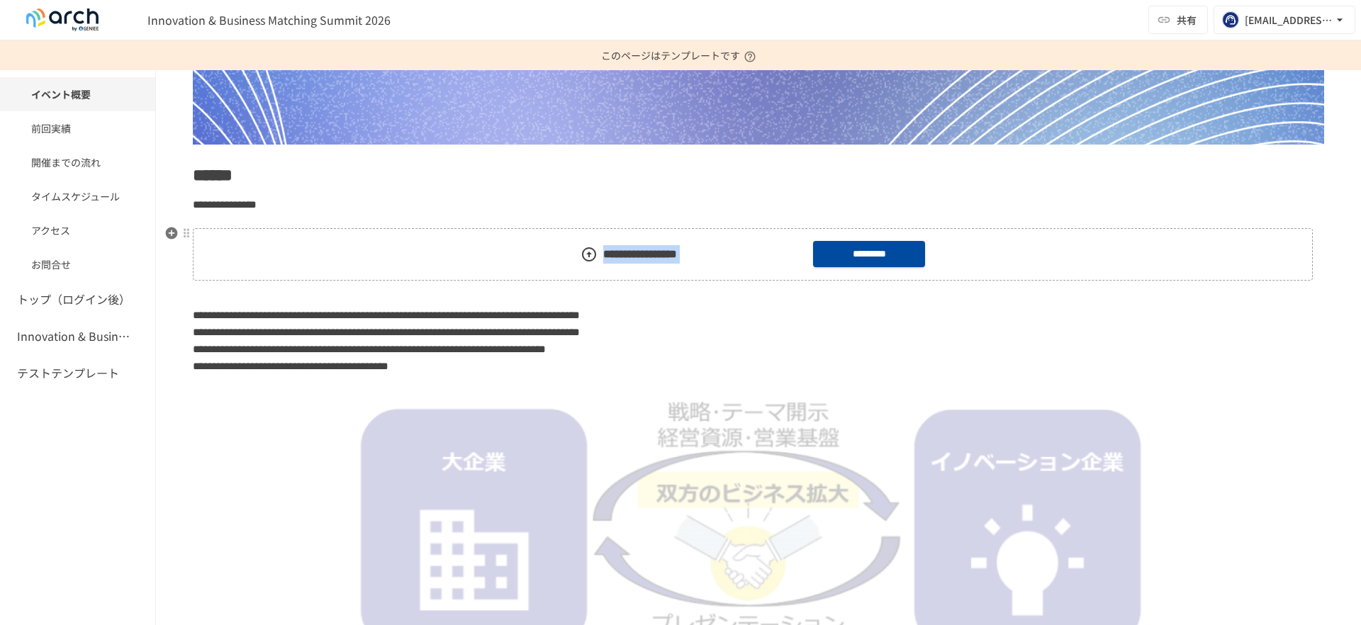
click at [171, 235] on icon "button" at bounding box center [172, 234] width 12 height 12
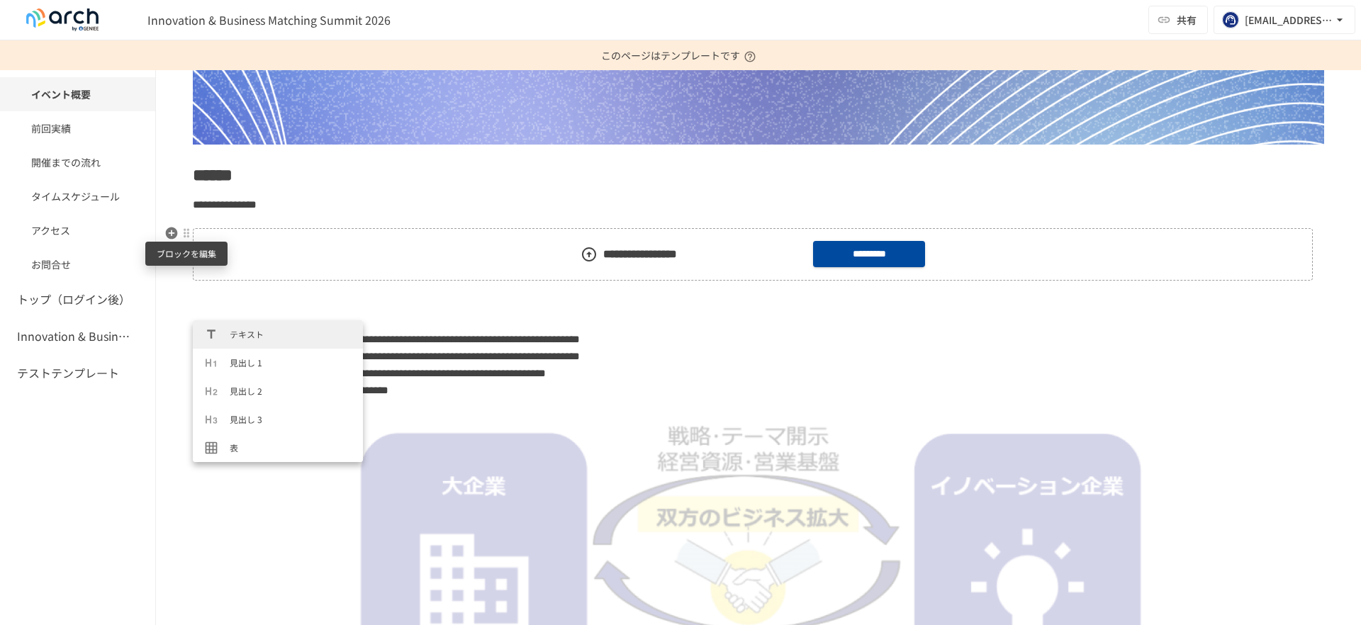
click at [184, 236] on div at bounding box center [186, 233] width 11 height 11
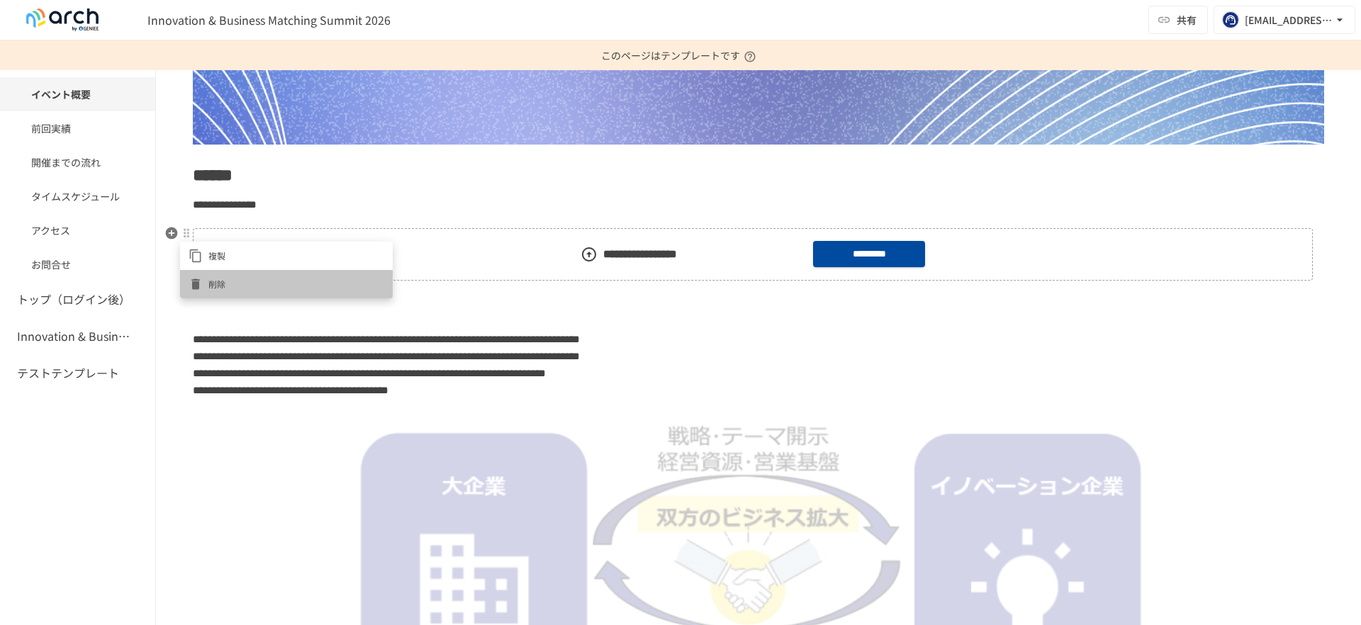
click at [205, 280] on div at bounding box center [199, 284] width 20 height 14
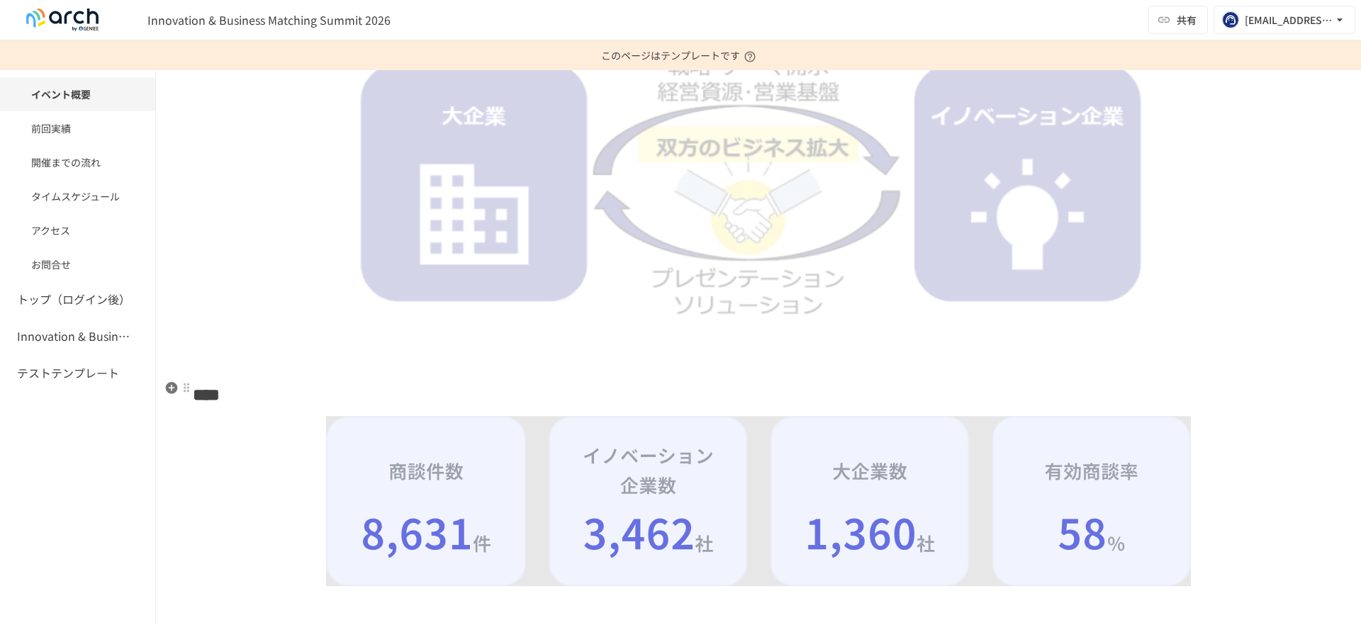
scroll to position [638, 0]
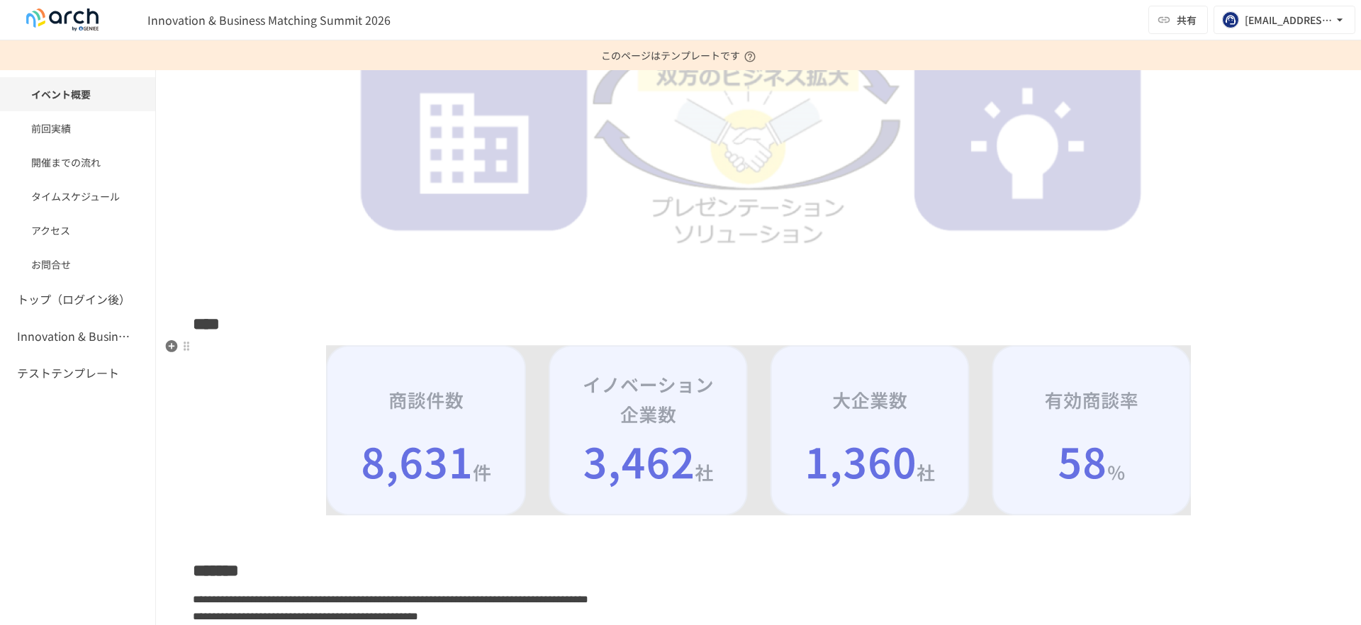
click at [387, 392] on img at bounding box center [758, 430] width 865 height 171
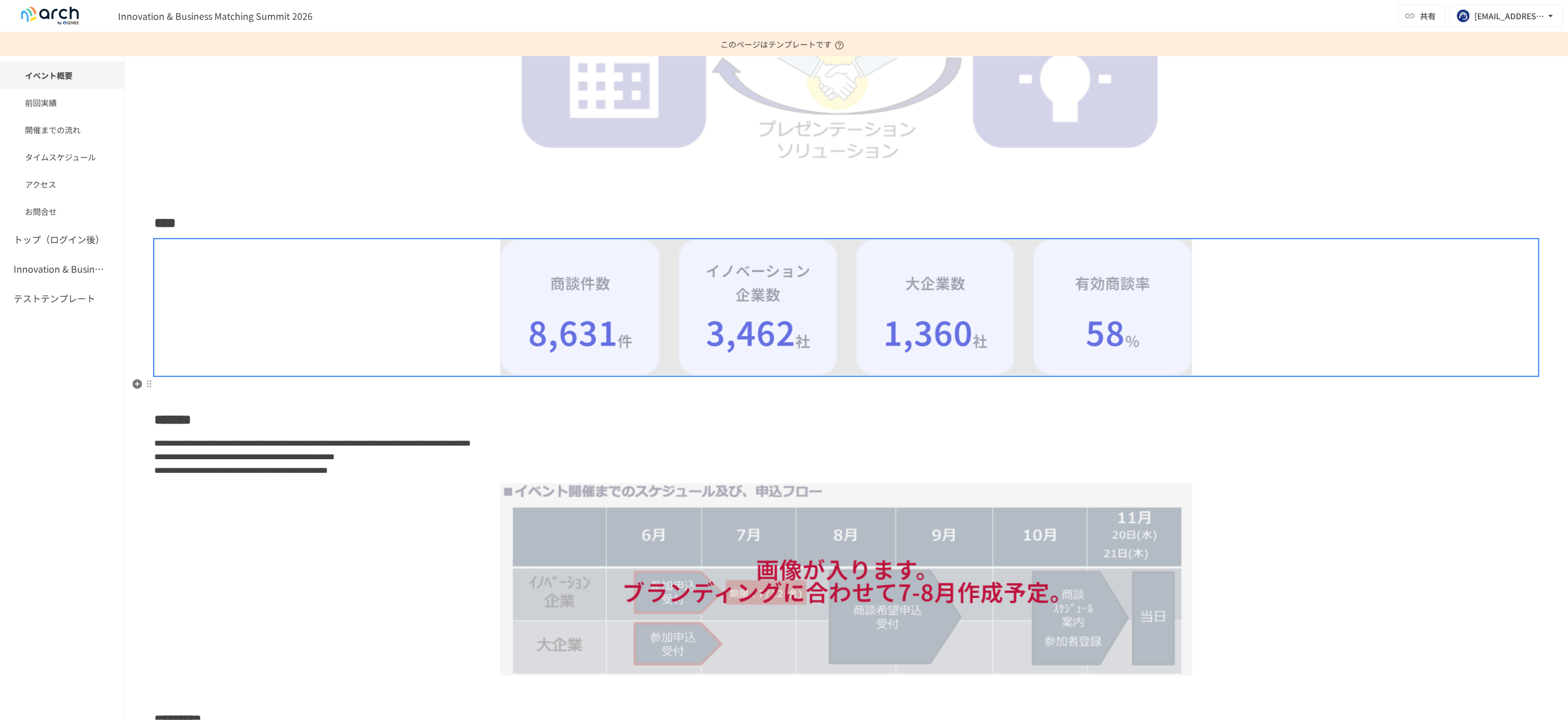
scroll to position [525, 0]
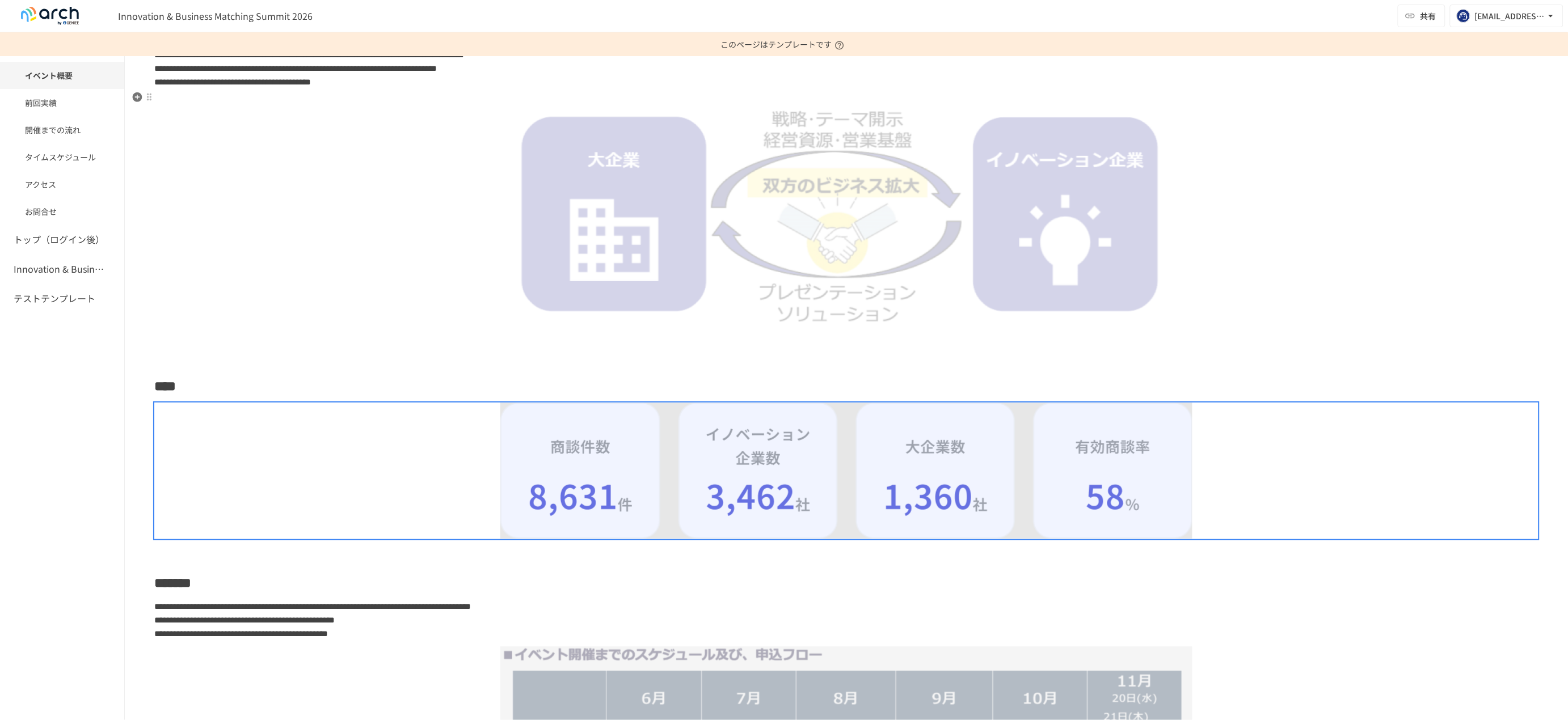
drag, startPoint x: 563, startPoint y: 272, endPoint x: 341, endPoint y: 271, distance: 222.0
click at [341, 271] on div at bounding box center [847, 209] width 1385 height 229
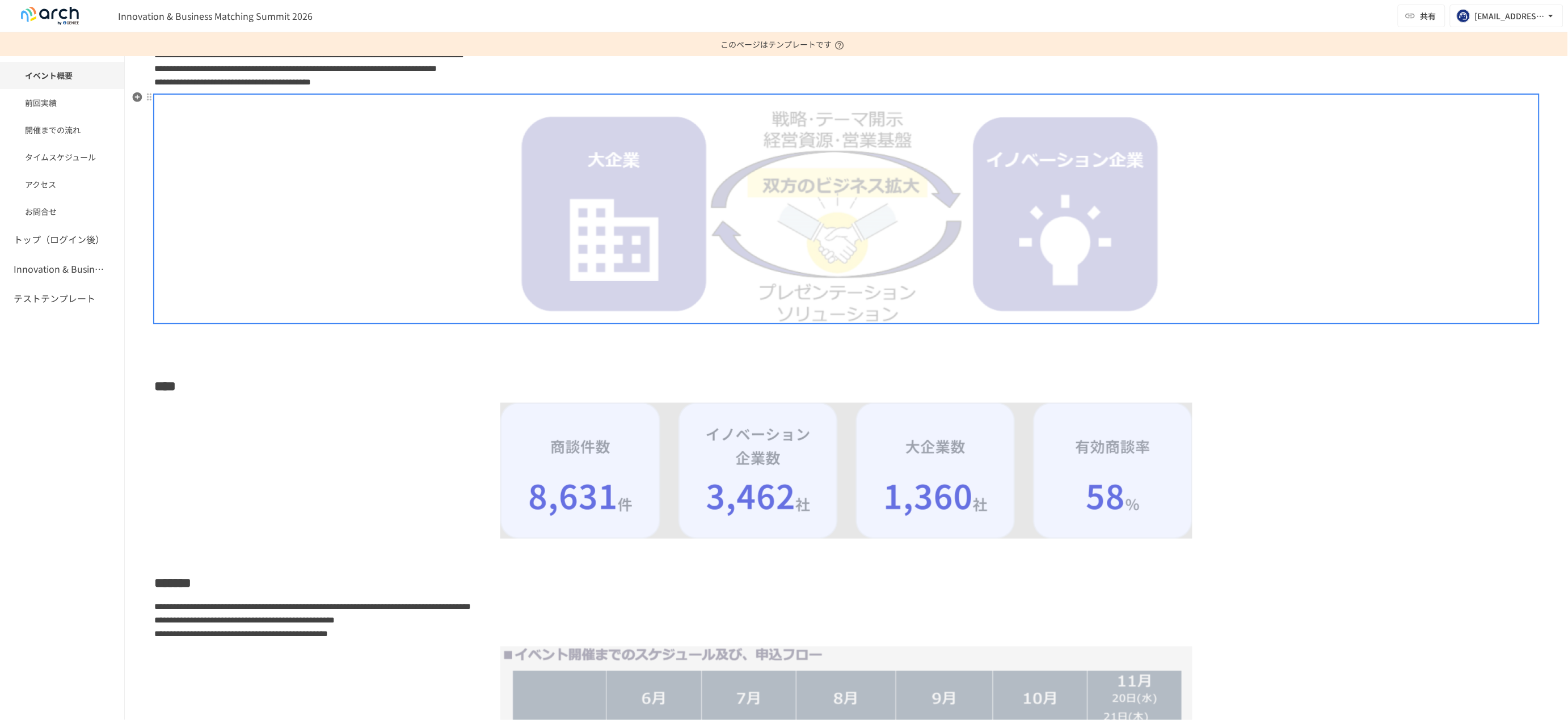
drag, startPoint x: 691, startPoint y: 261, endPoint x: 199, endPoint y: 259, distance: 492.0
click at [199, 259] on div at bounding box center [847, 209] width 1385 height 229
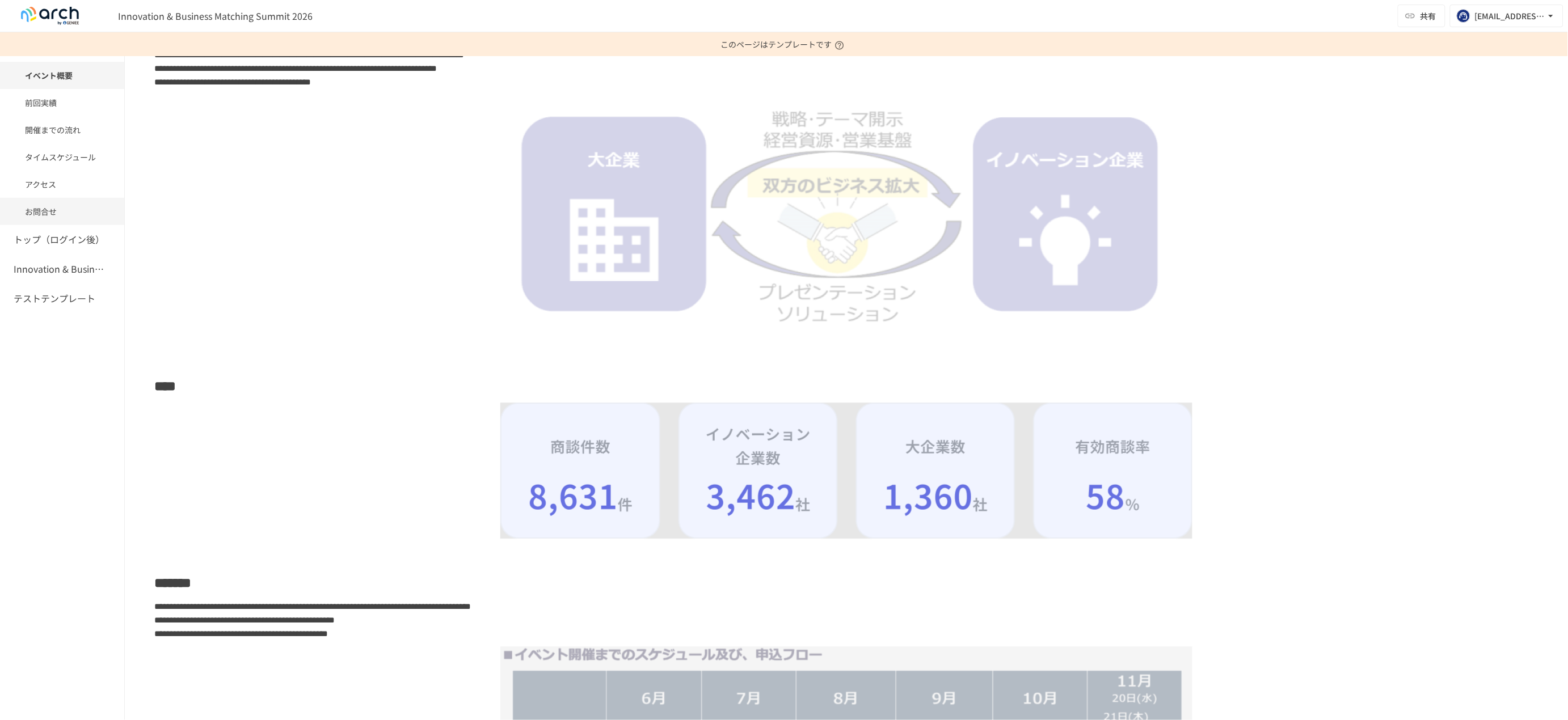
drag, startPoint x: 511, startPoint y: 225, endPoint x: 116, endPoint y: 210, distance: 395.3
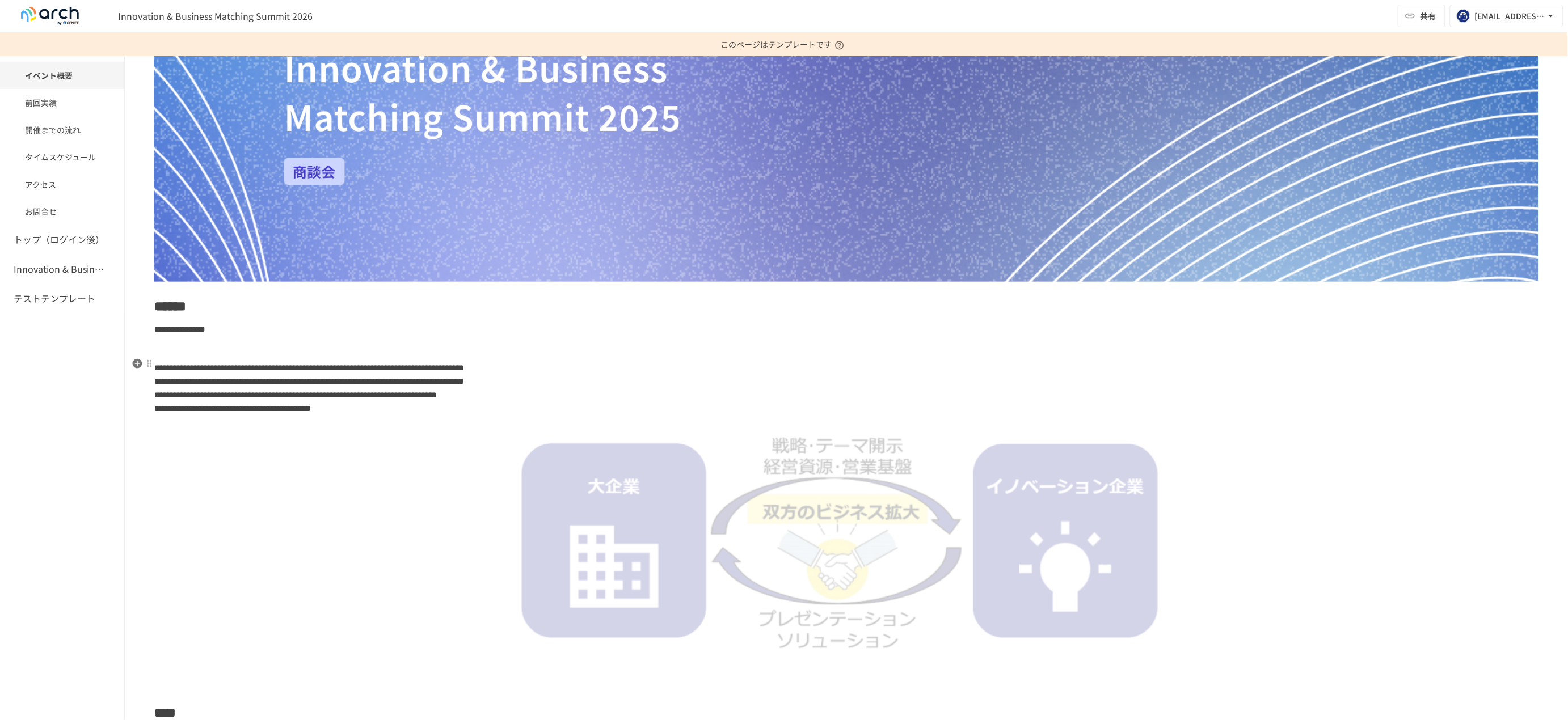
scroll to position [0, 0]
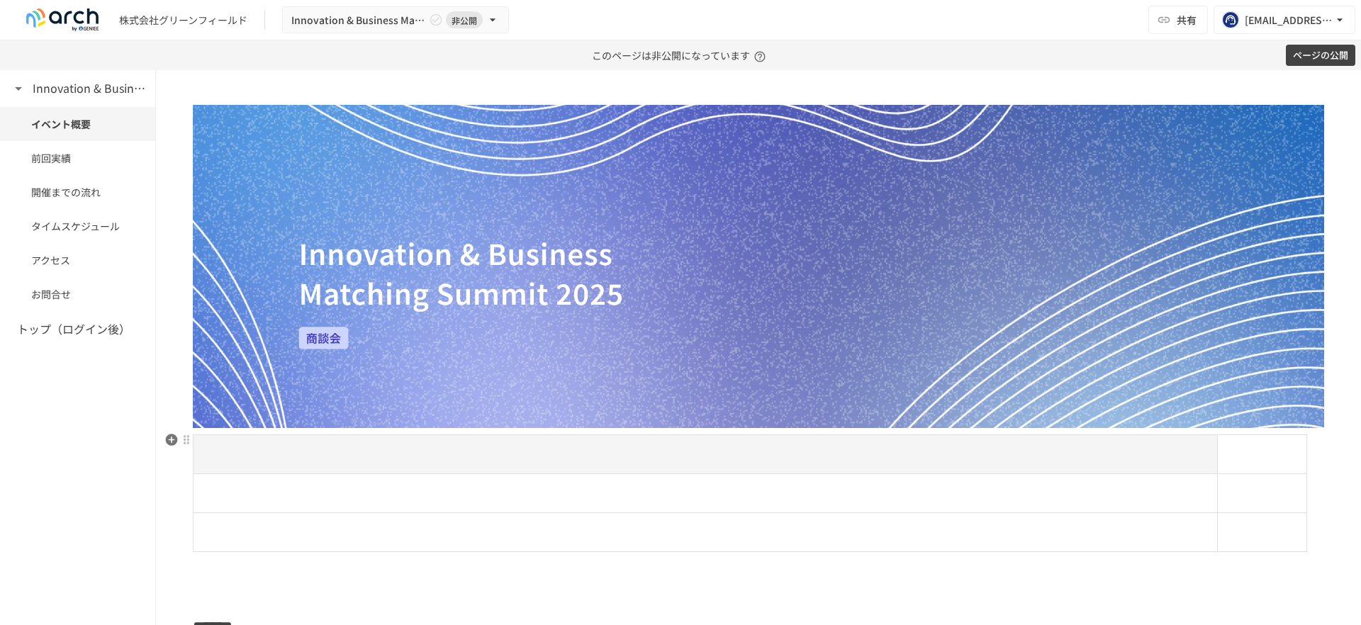
click at [436, 508] on td at bounding box center [706, 493] width 1024 height 39
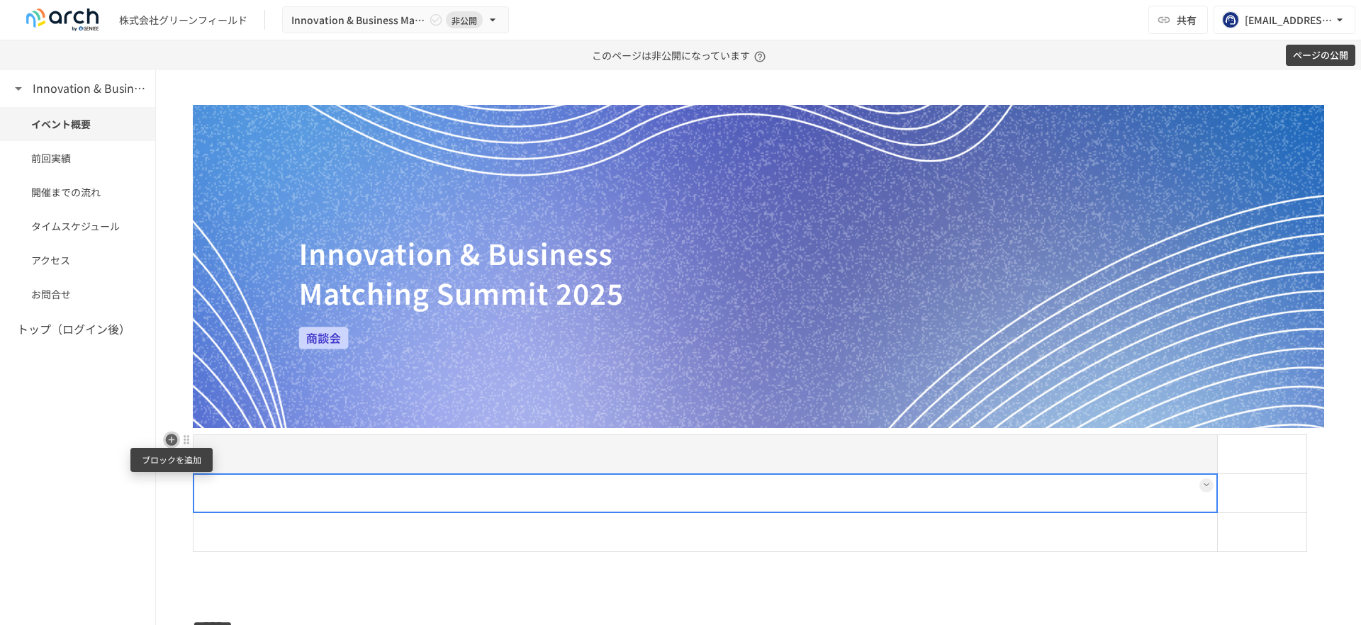
click at [175, 442] on icon "button" at bounding box center [172, 440] width 12 height 12
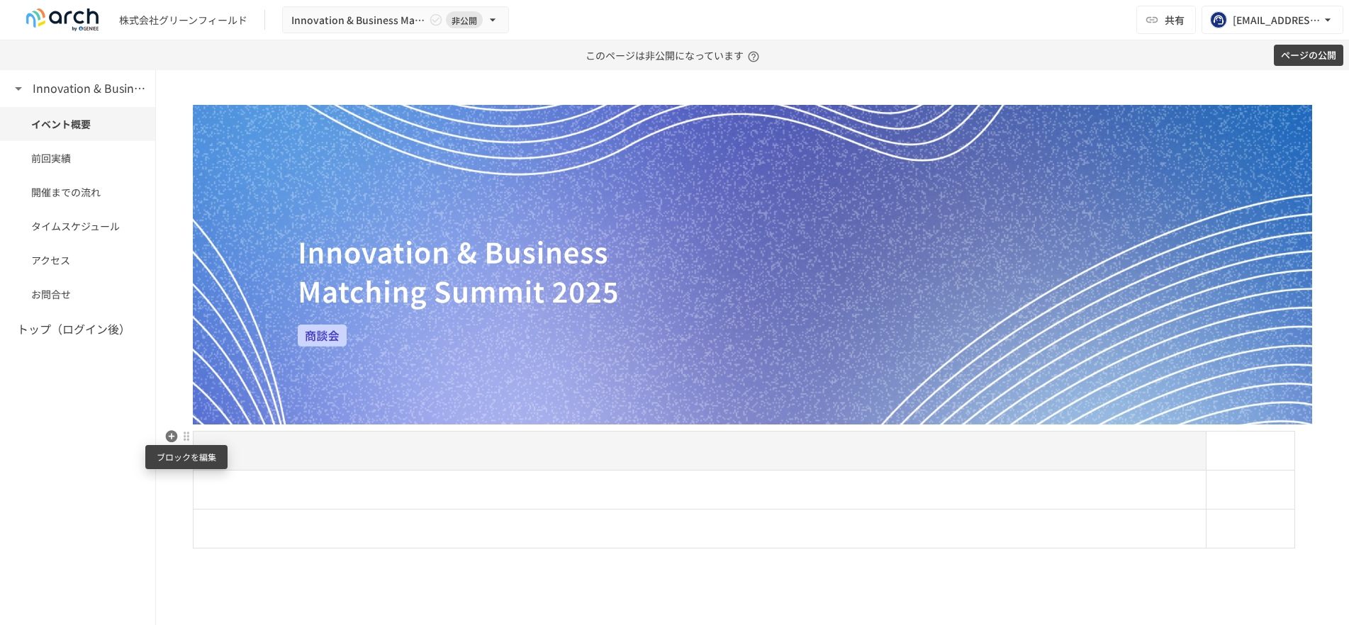
click at [184, 438] on div at bounding box center [186, 436] width 11 height 11
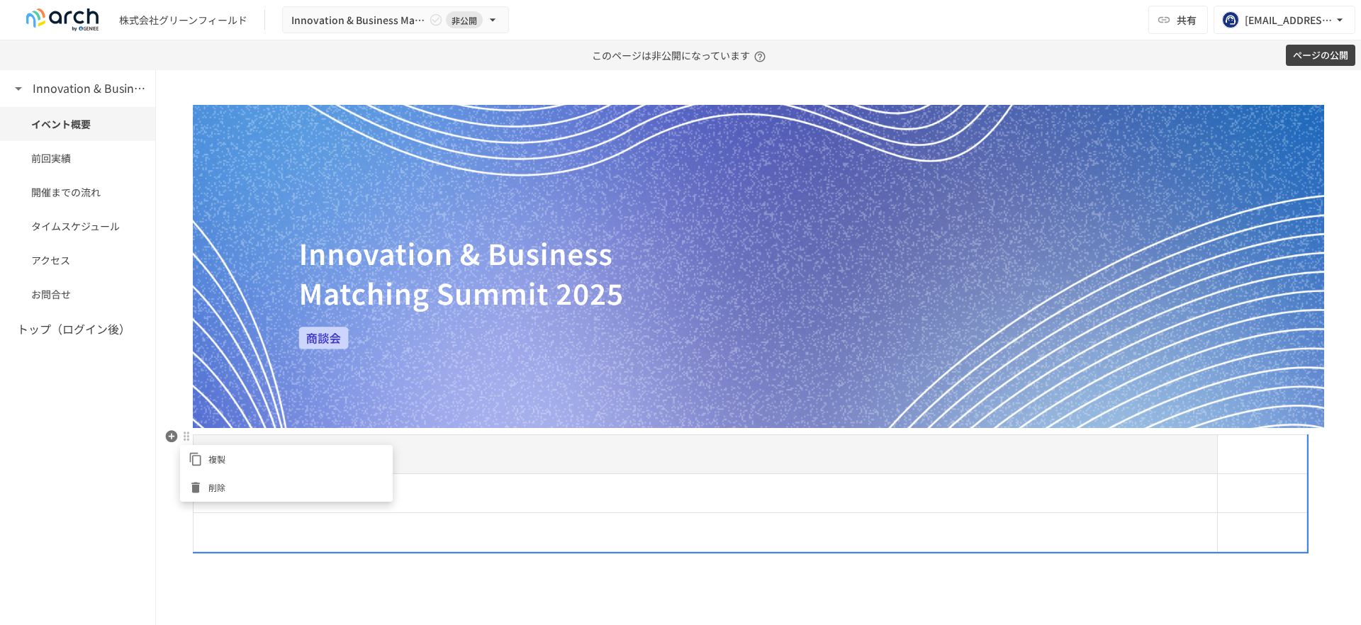
click at [202, 492] on icon at bounding box center [196, 488] width 14 height 14
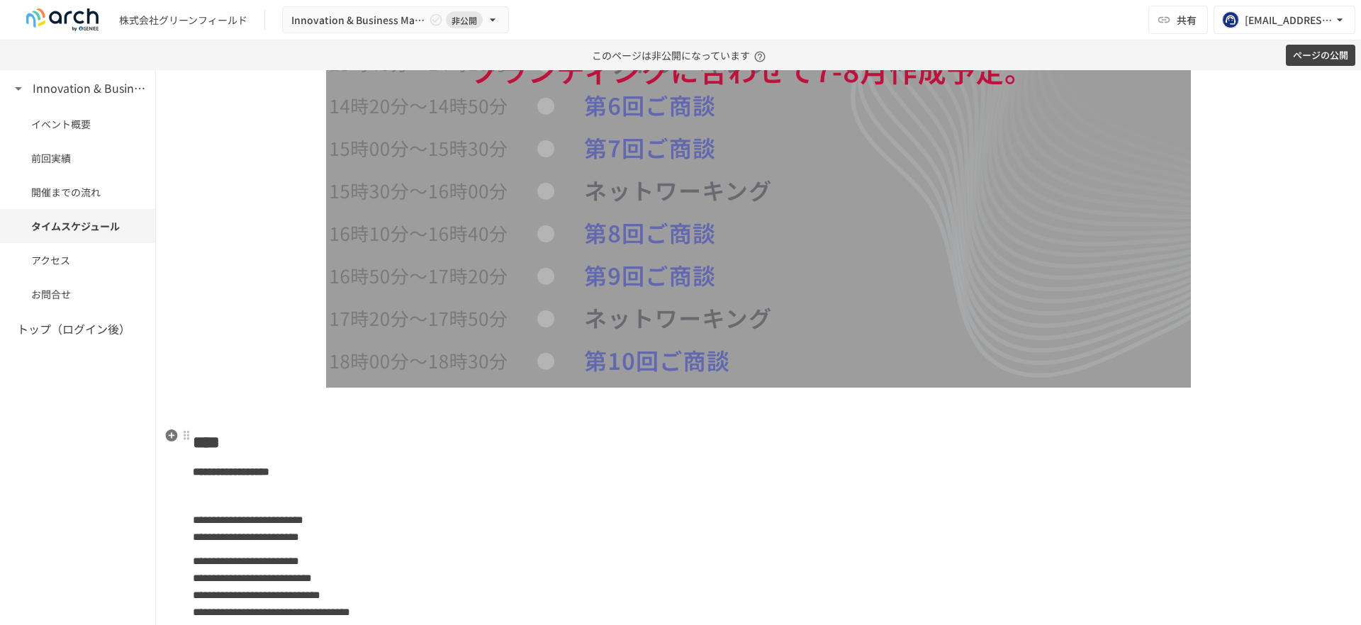
scroll to position [2268, 0]
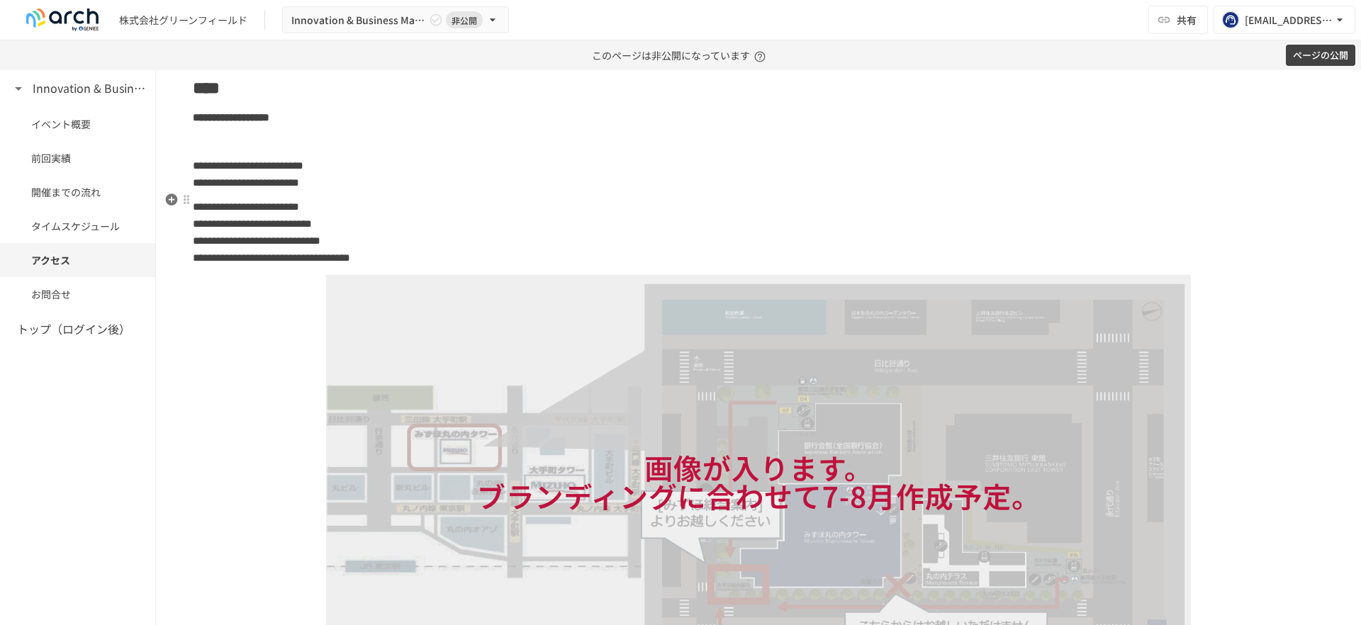
drag, startPoint x: 262, startPoint y: 209, endPoint x: 279, endPoint y: 237, distance: 33.4
click at [279, 237] on p "**********" at bounding box center [758, 232] width 1131 height 69
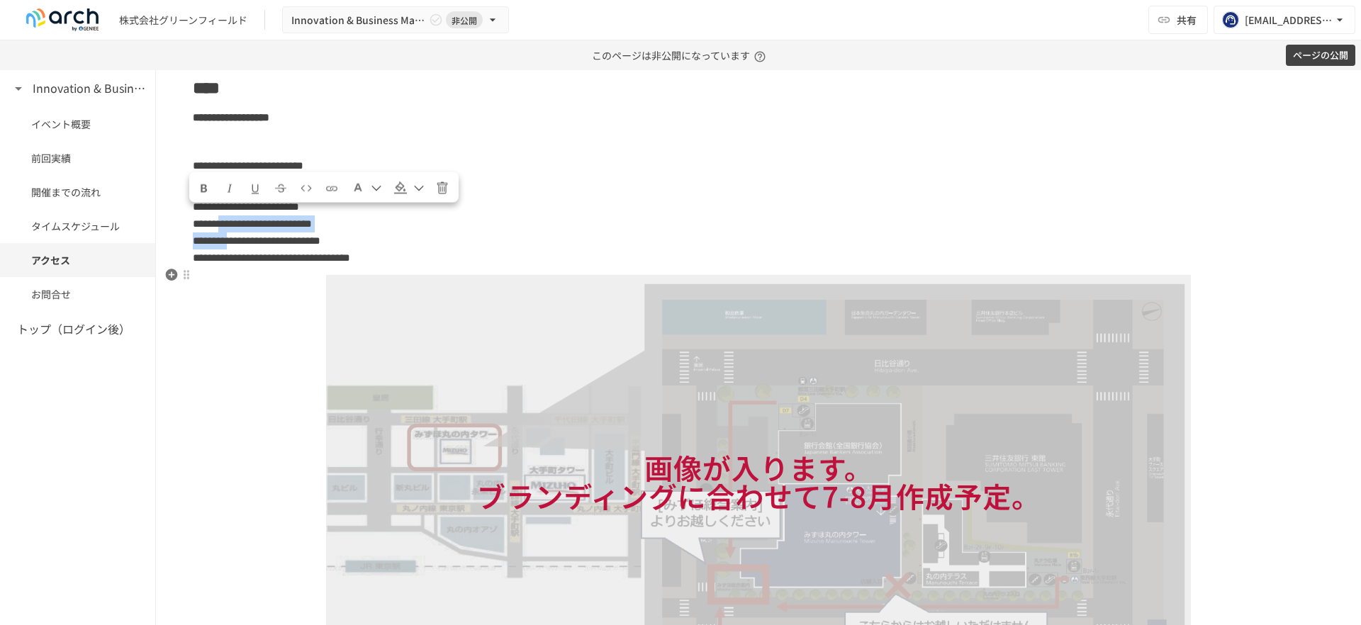
scroll to position [2127, 0]
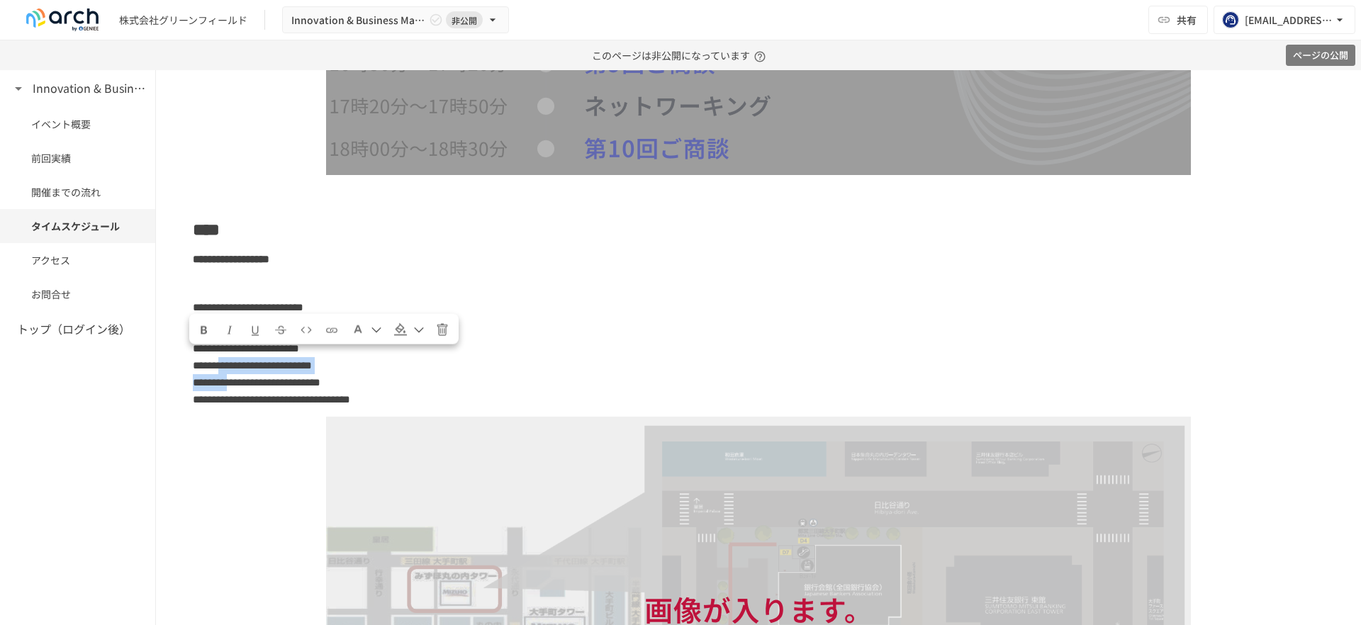
click at [1305, 53] on button "ページの公開" at bounding box center [1320, 56] width 69 height 22
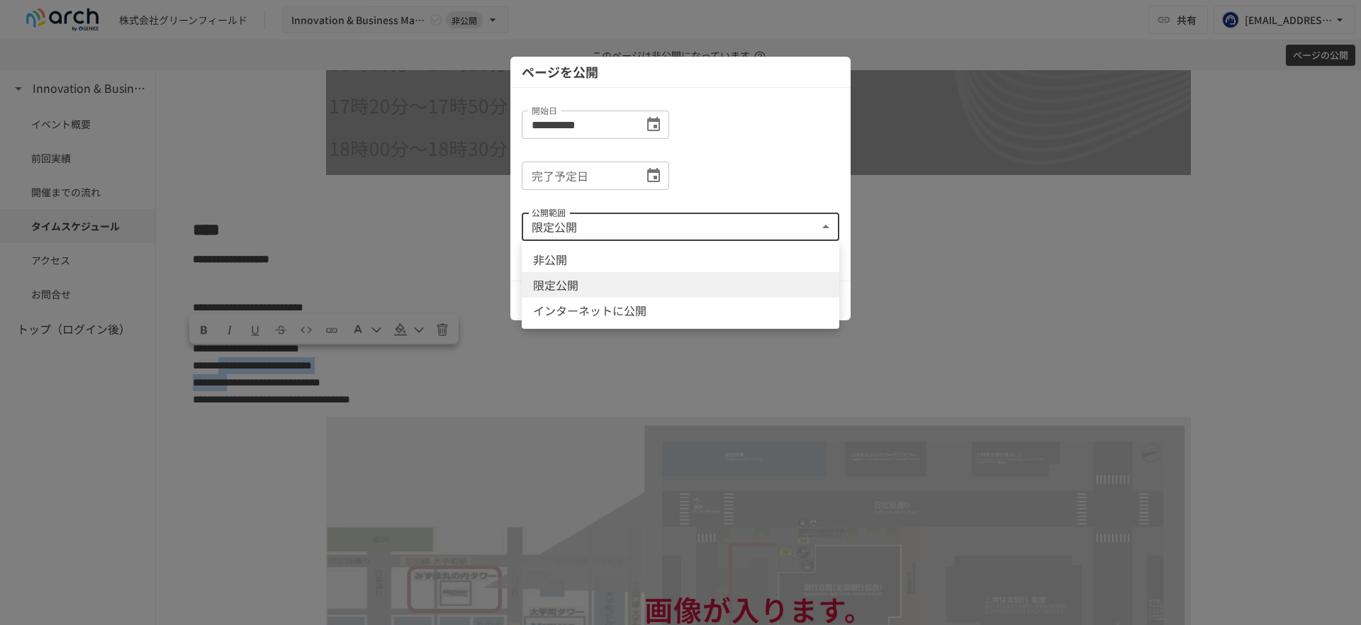
click at [609, 225] on body "**********" at bounding box center [680, 312] width 1361 height 625
click at [733, 181] on div at bounding box center [680, 312] width 1361 height 625
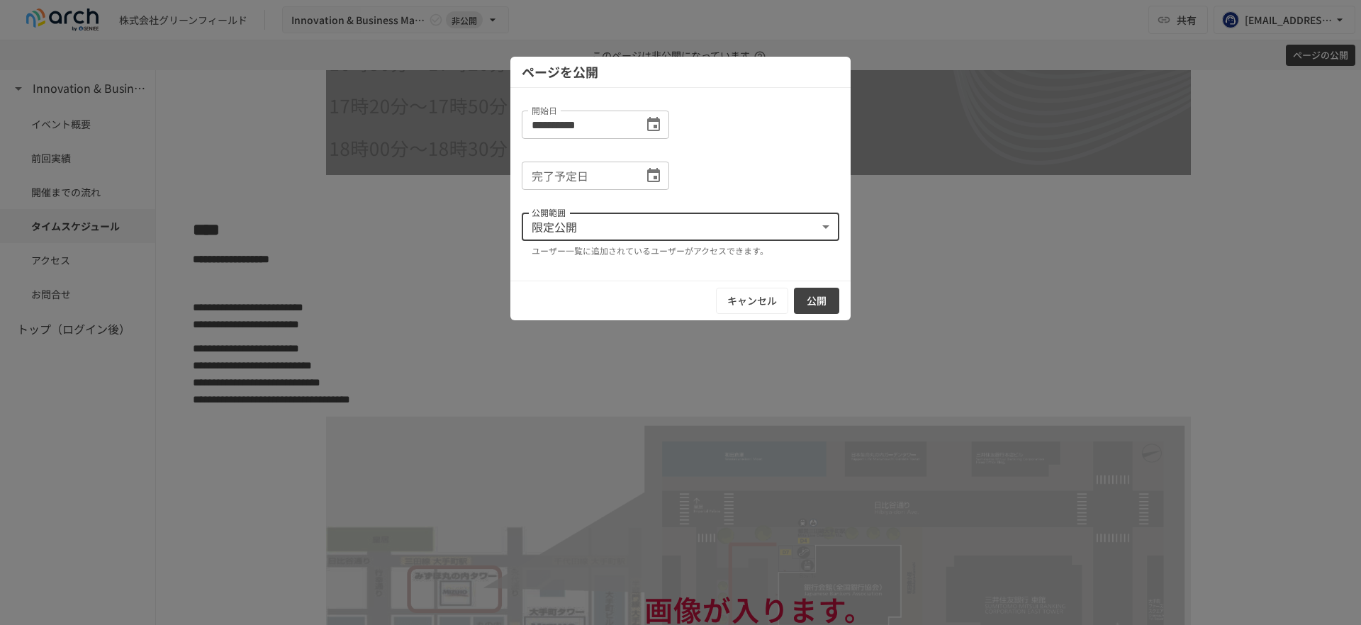
click at [656, 232] on body "**********" at bounding box center [680, 312] width 1361 height 625
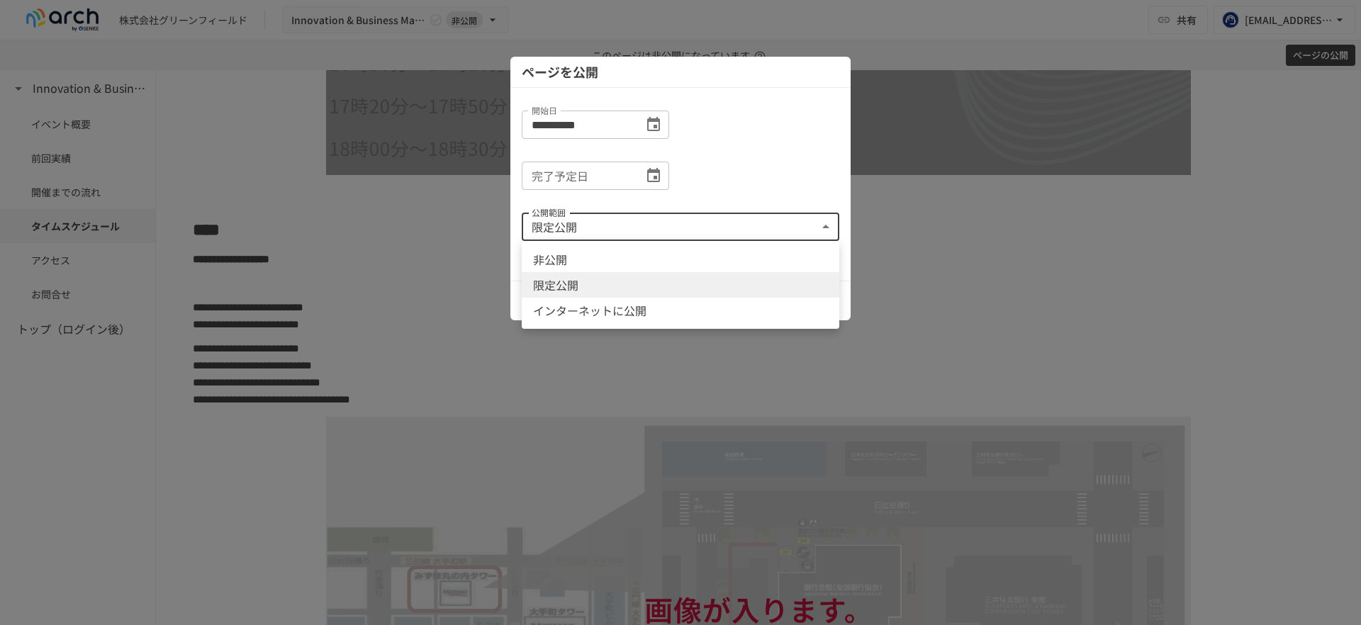
click at [625, 289] on li "限定公開" at bounding box center [681, 285] width 318 height 26
click at [610, 228] on body "**********" at bounding box center [680, 312] width 1361 height 625
click at [578, 259] on li "非公開" at bounding box center [681, 260] width 318 height 26
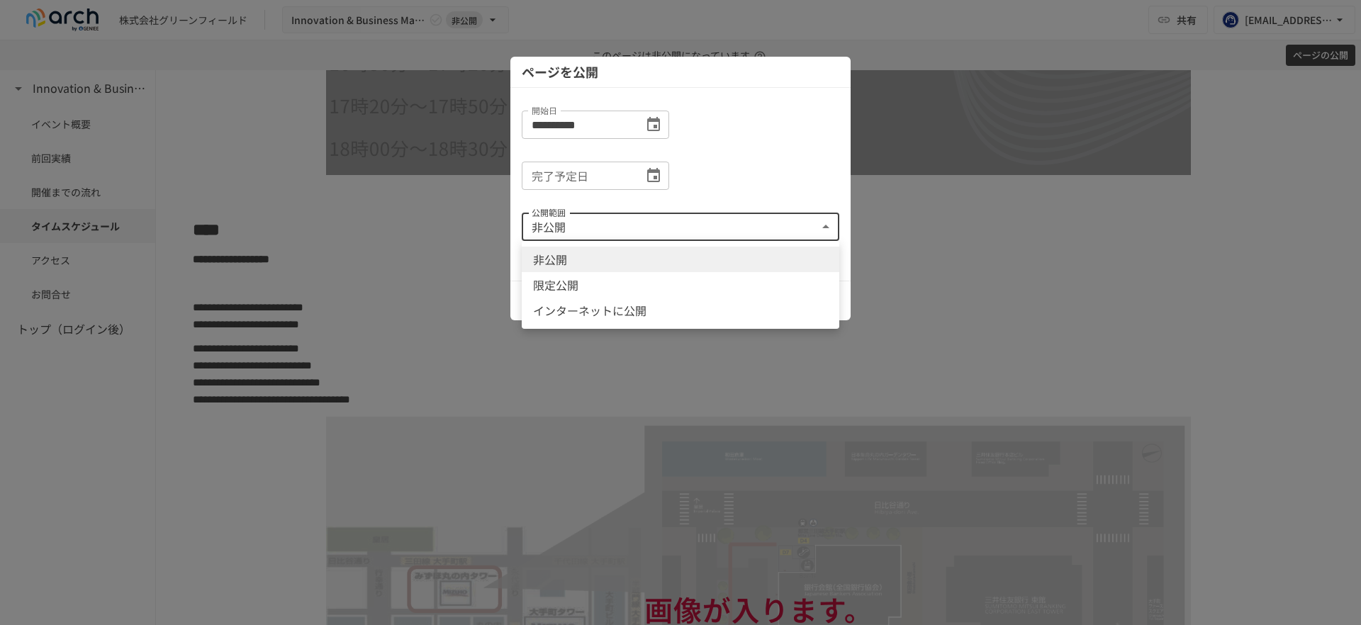
click at [632, 234] on body "**********" at bounding box center [680, 312] width 1361 height 625
click at [572, 306] on li "インターネットに公開" at bounding box center [681, 311] width 318 height 26
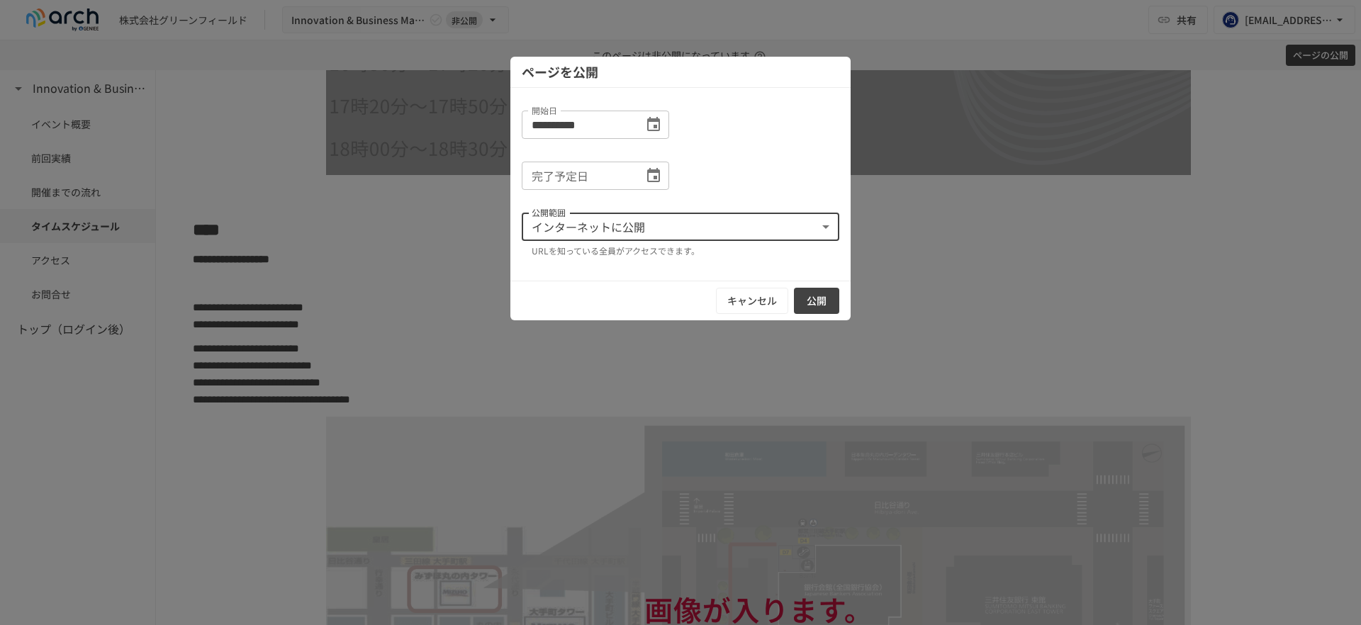
click at [566, 232] on body "**********" at bounding box center [680, 312] width 1361 height 625
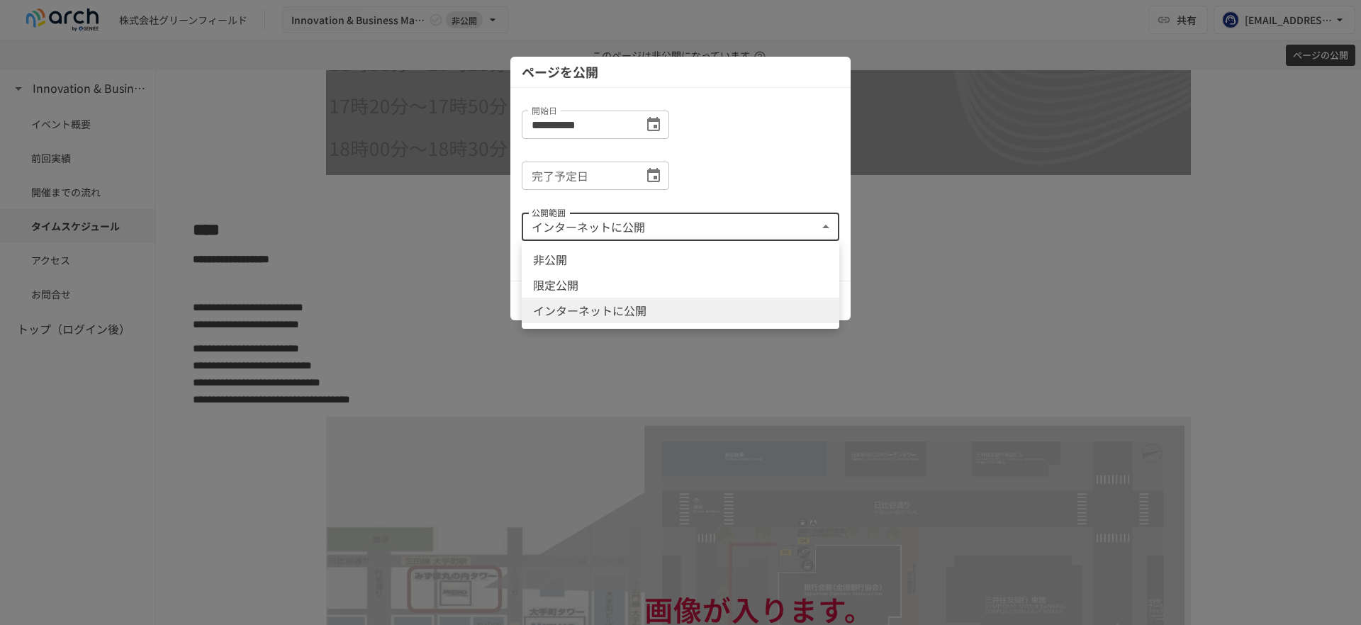
click at [572, 306] on li "インターネットに公開" at bounding box center [681, 311] width 318 height 26
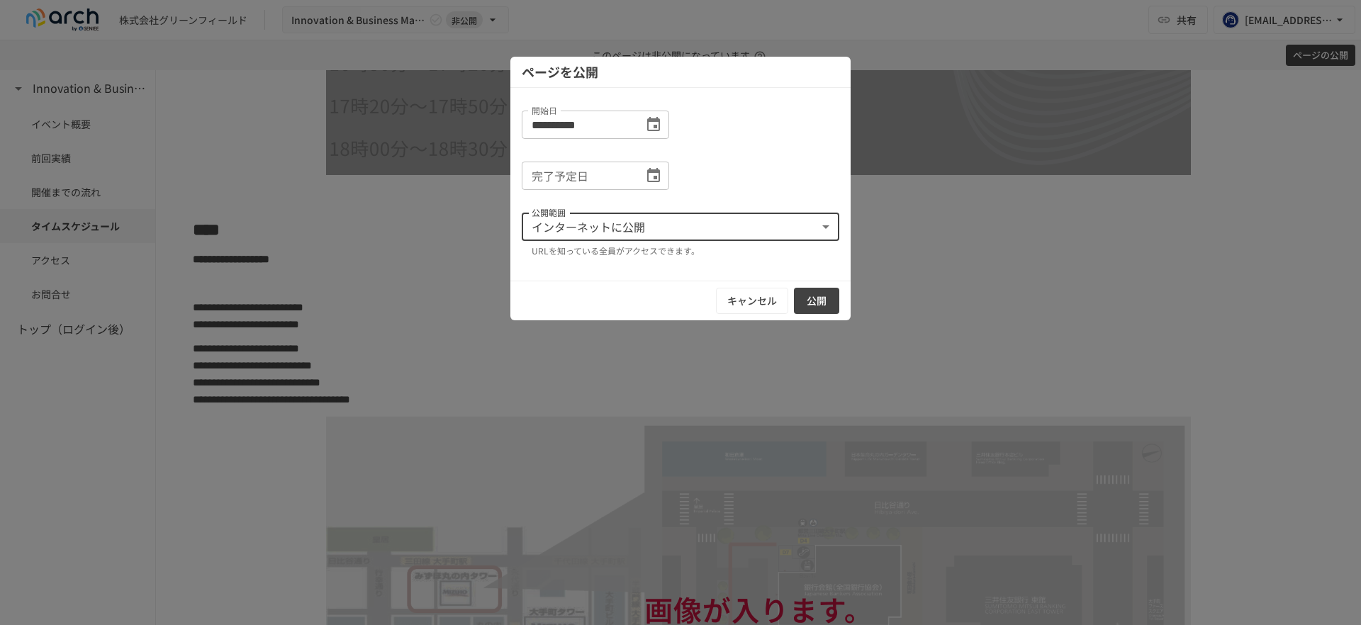
click at [635, 235] on body "**********" at bounding box center [680, 312] width 1361 height 625
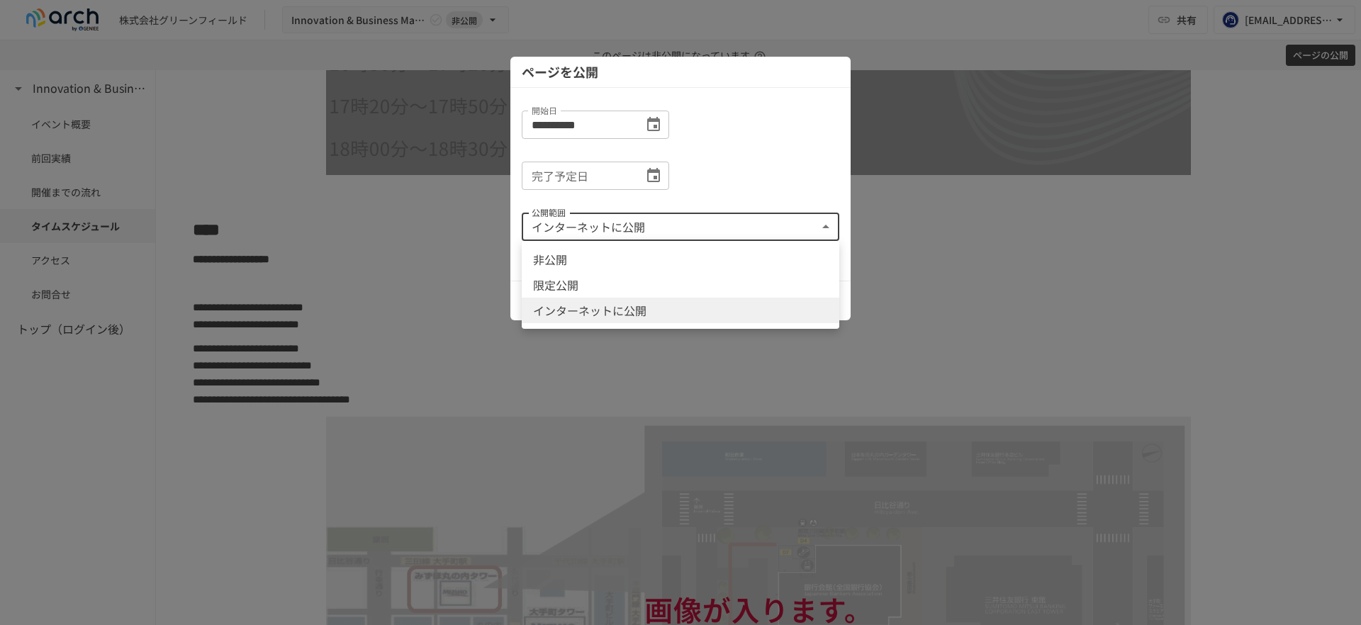
click at [592, 278] on li "限定公開" at bounding box center [681, 285] width 318 height 26
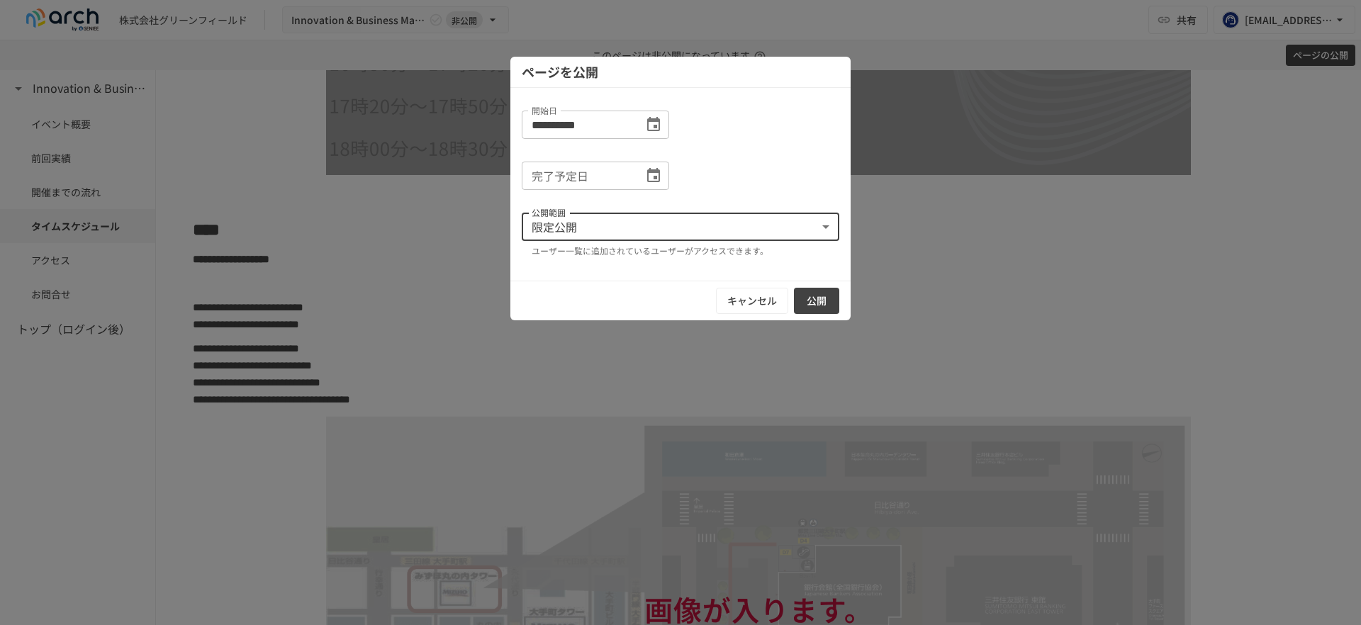
click at [656, 234] on body "**********" at bounding box center [680, 312] width 1361 height 625
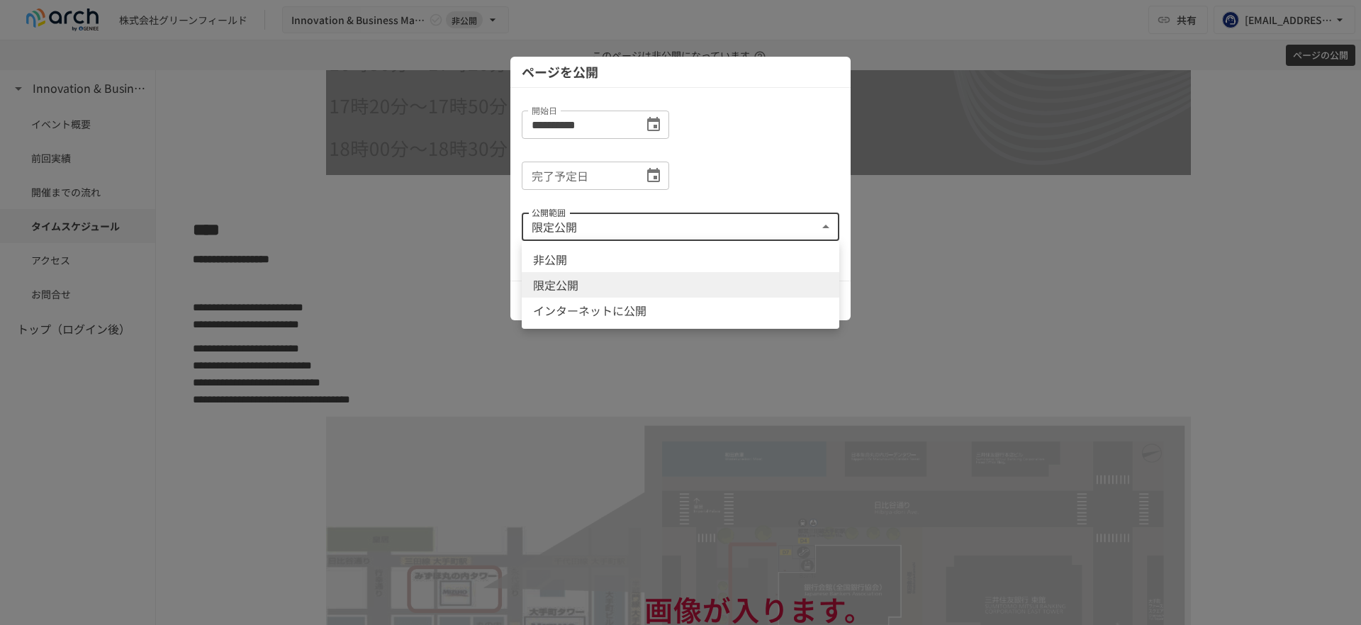
click at [629, 261] on li "非公開" at bounding box center [681, 260] width 318 height 26
type input "*******"
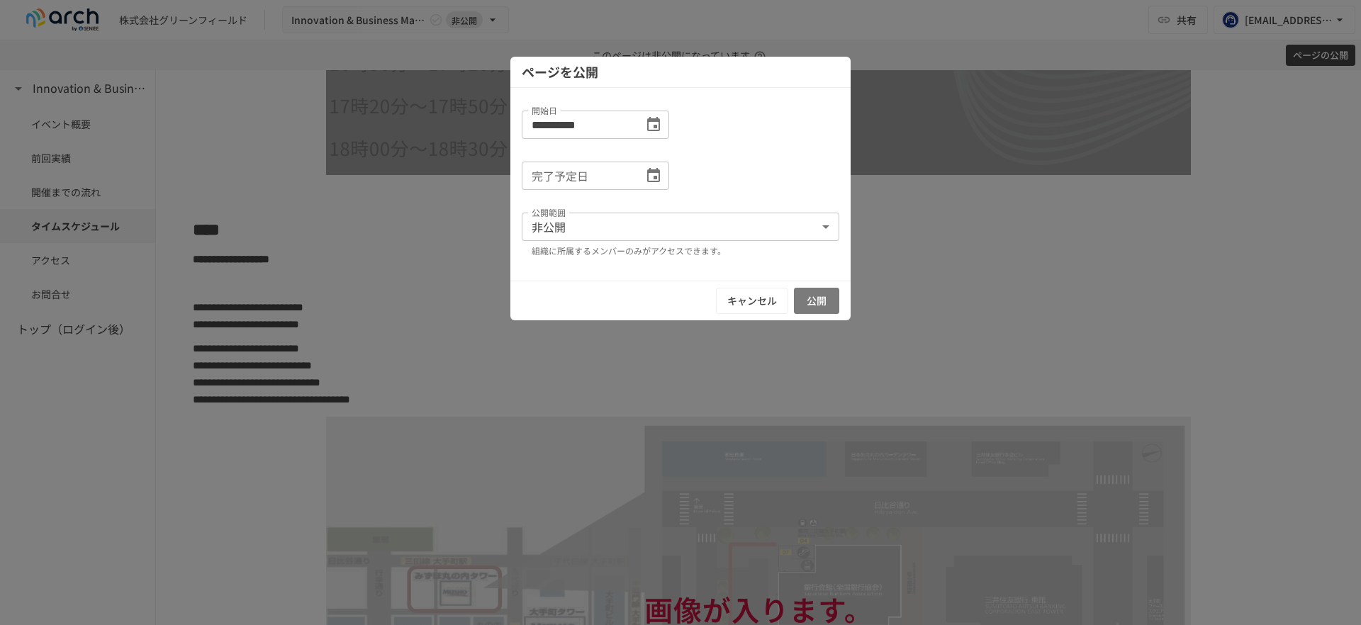
click at [809, 306] on button "公開" at bounding box center [816, 301] width 45 height 26
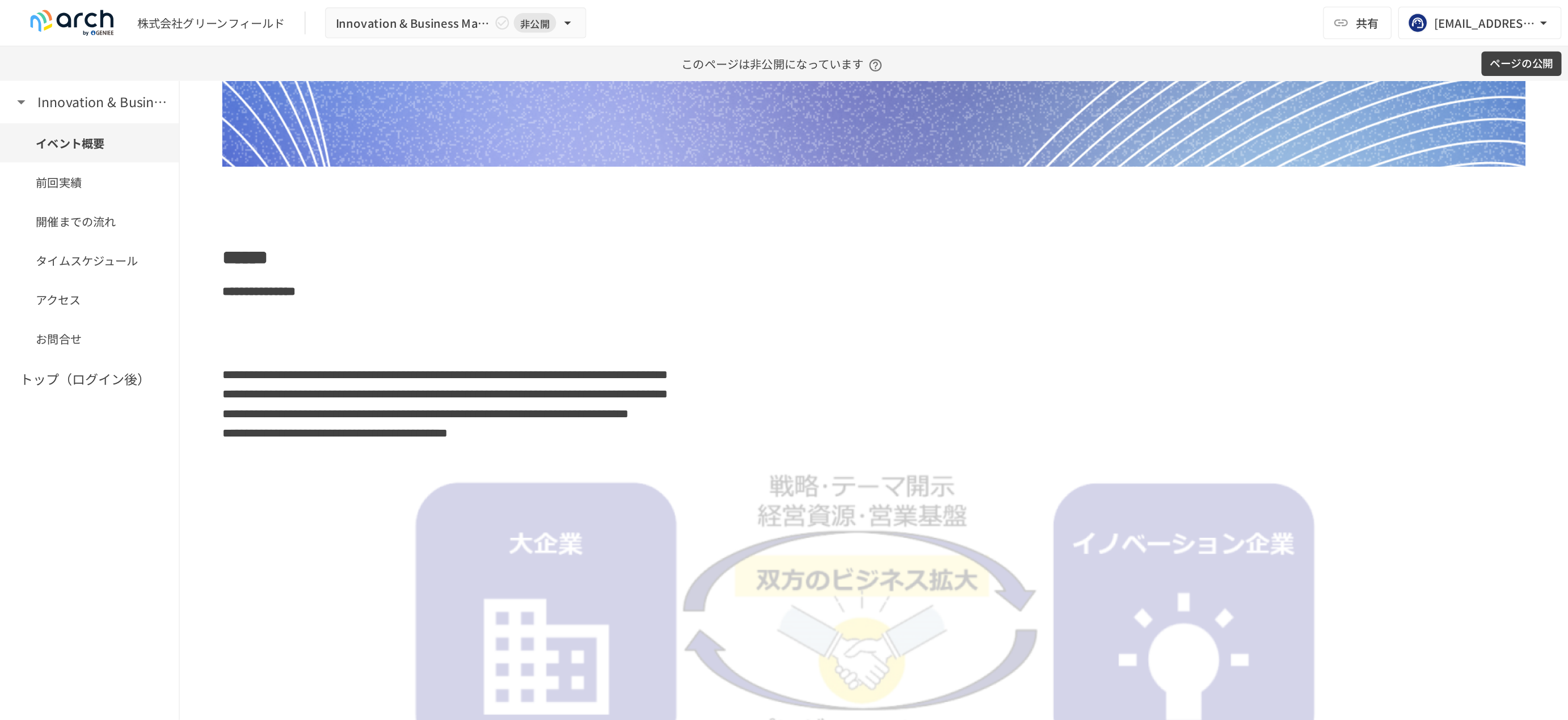
scroll to position [226, 0]
